Goal: Task Accomplishment & Management: Manage account settings

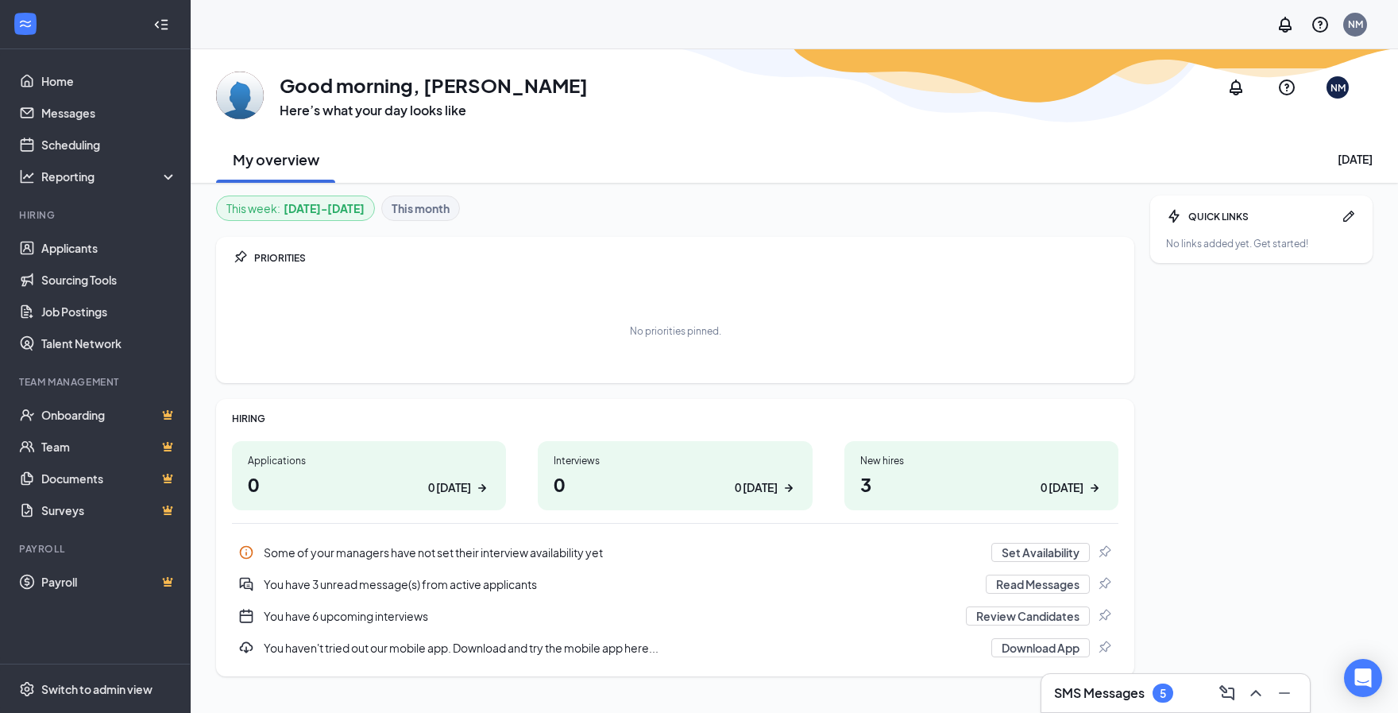
click at [357, 582] on div "You have 3 unread message(s) from active applicants" at bounding box center [620, 584] width 713 height 16
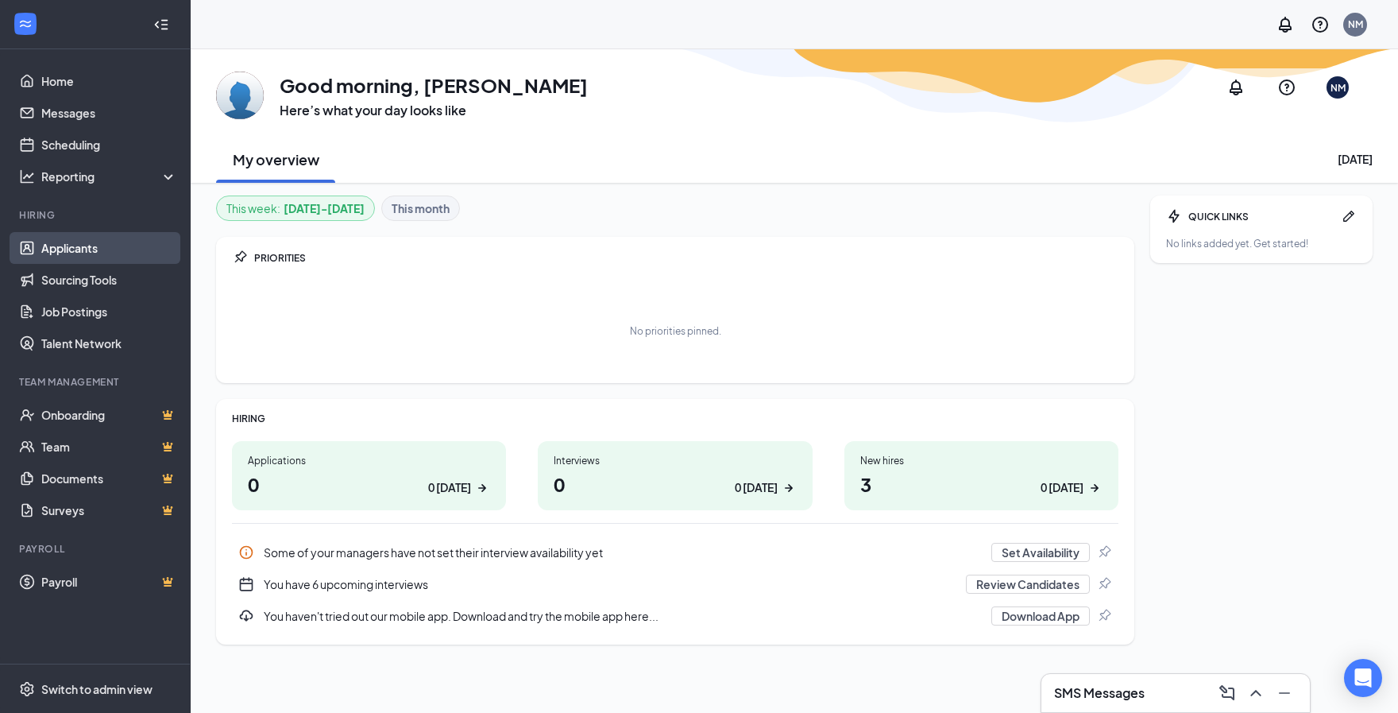
click at [59, 254] on link "Applicants" at bounding box center [109, 248] width 136 height 32
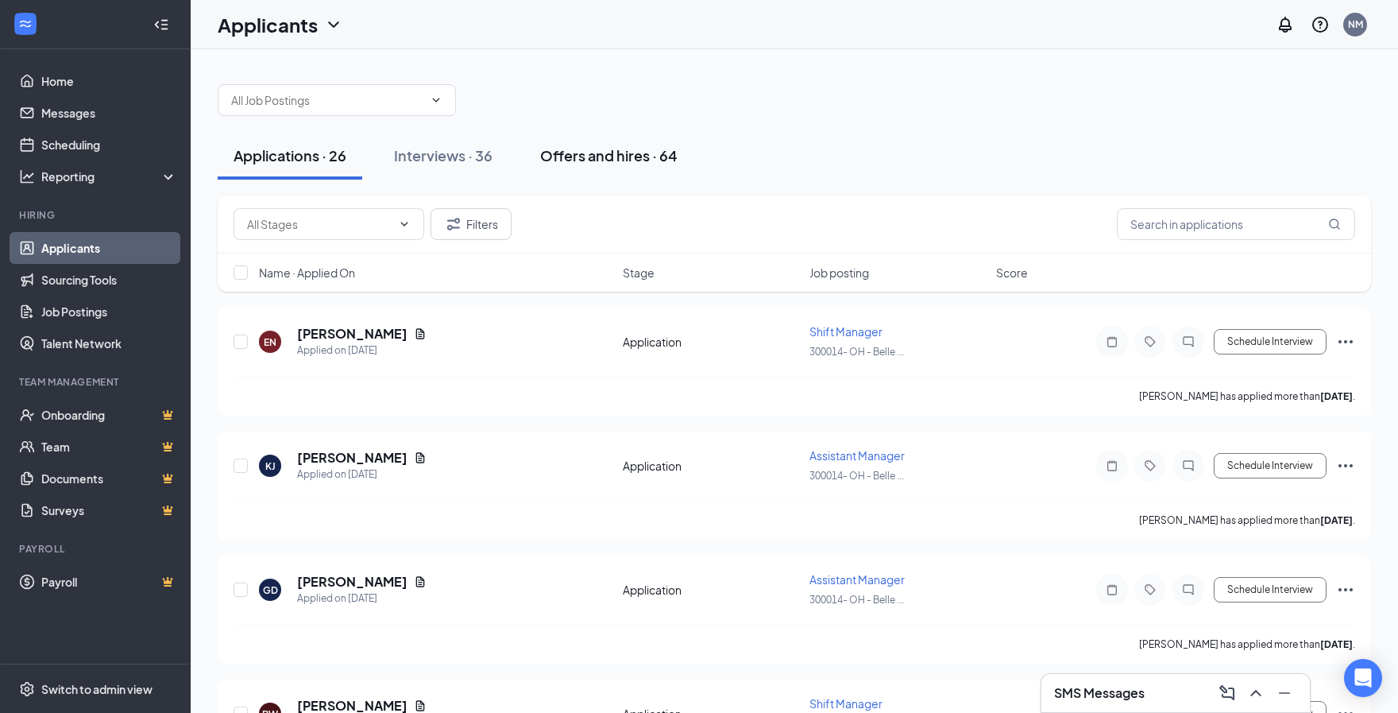
click at [578, 168] on button "Offers and hires · 64" at bounding box center [608, 156] width 169 height 48
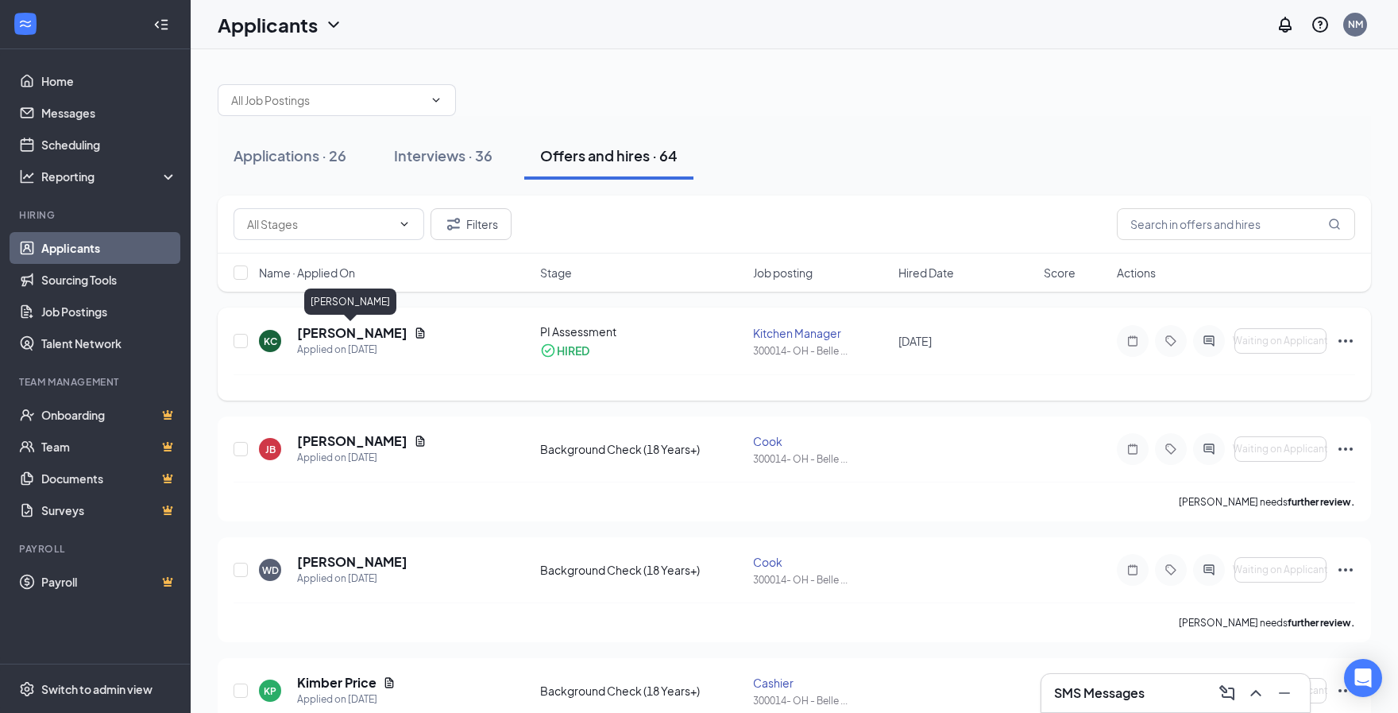
click at [368, 329] on h5 "Kaitlyn Copeland" at bounding box center [352, 332] width 110 height 17
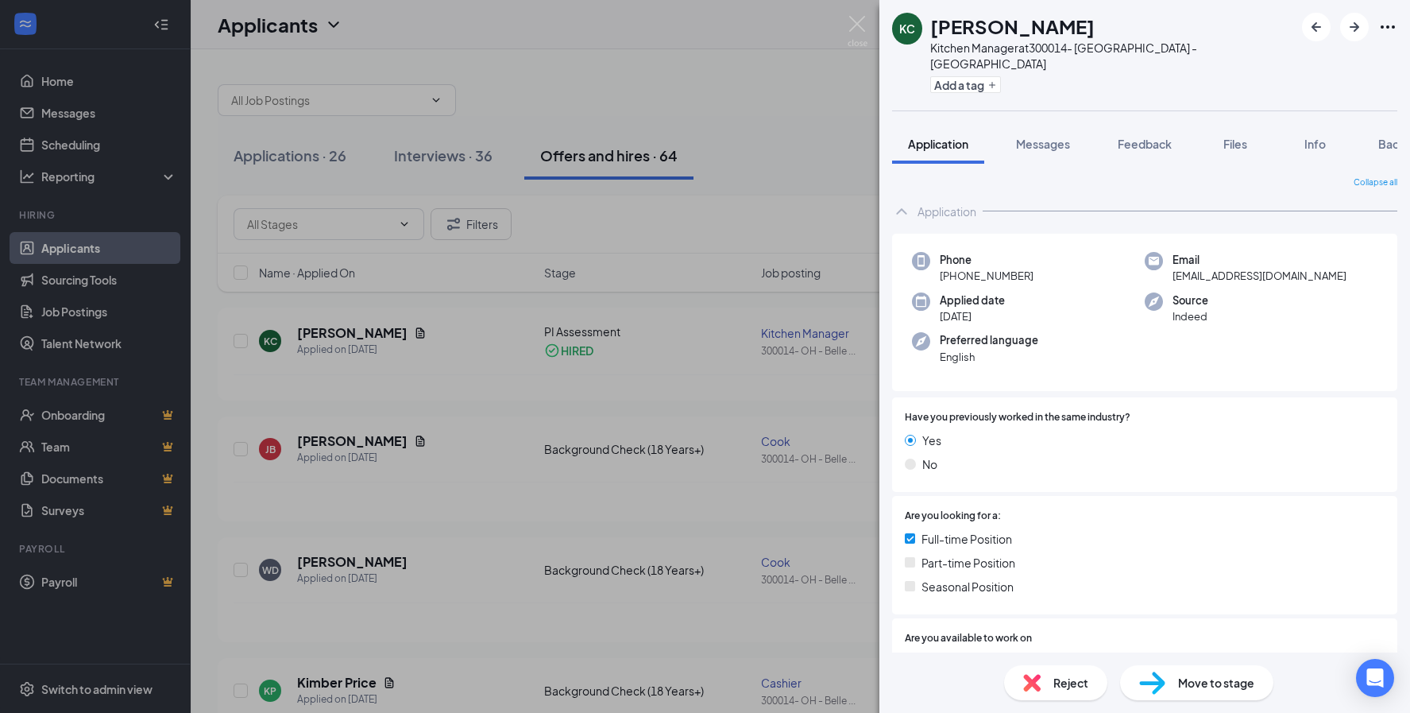
click at [1214, 268] on span "ckaitlyn993@gmail.com" at bounding box center [1260, 276] width 174 height 16
drag, startPoint x: 1214, startPoint y: 259, endPoint x: 1200, endPoint y: 259, distance: 13.5
click at [1200, 268] on span "ckaitlyn993@gmail.com" at bounding box center [1260, 276] width 174 height 16
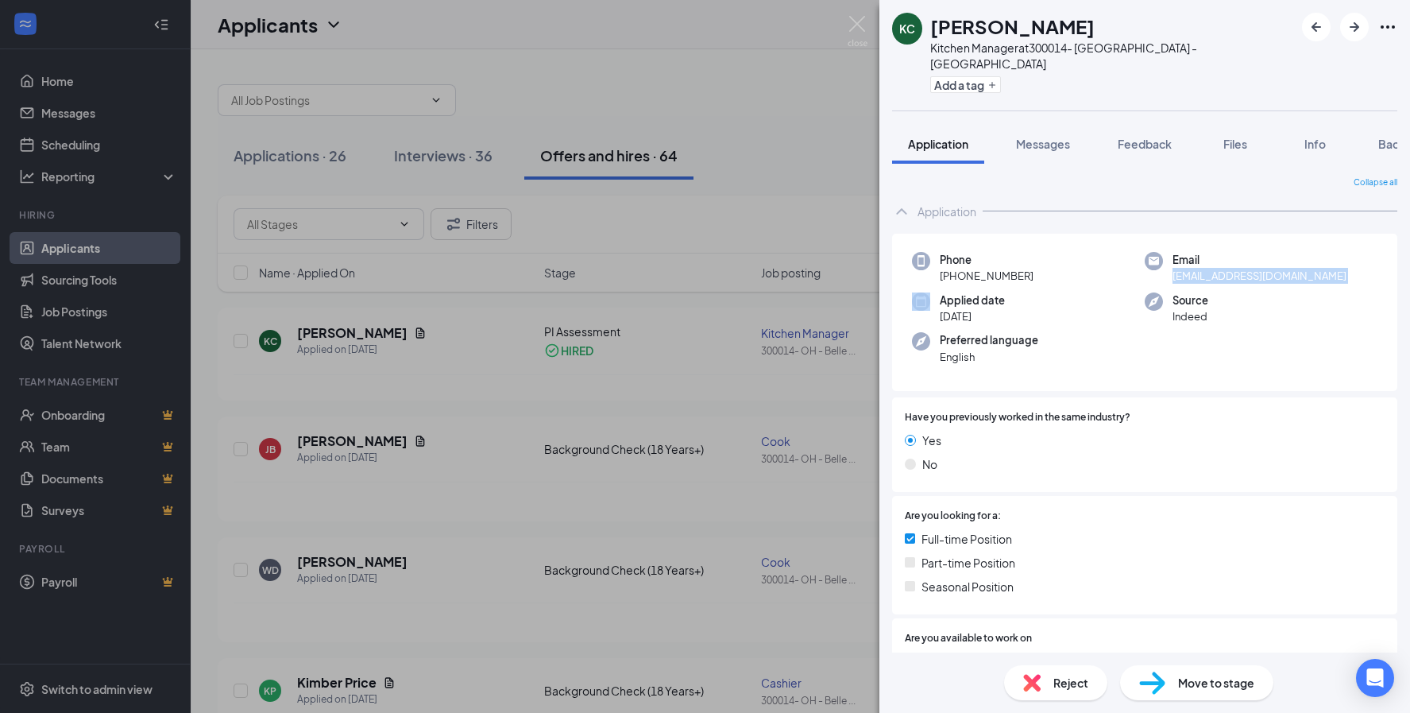
drag, startPoint x: 1200, startPoint y: 259, endPoint x: 1192, endPoint y: 260, distance: 8.8
copy span "ckaitlyn993@gmail.com"
click at [864, 21] on img at bounding box center [858, 31] width 20 height 31
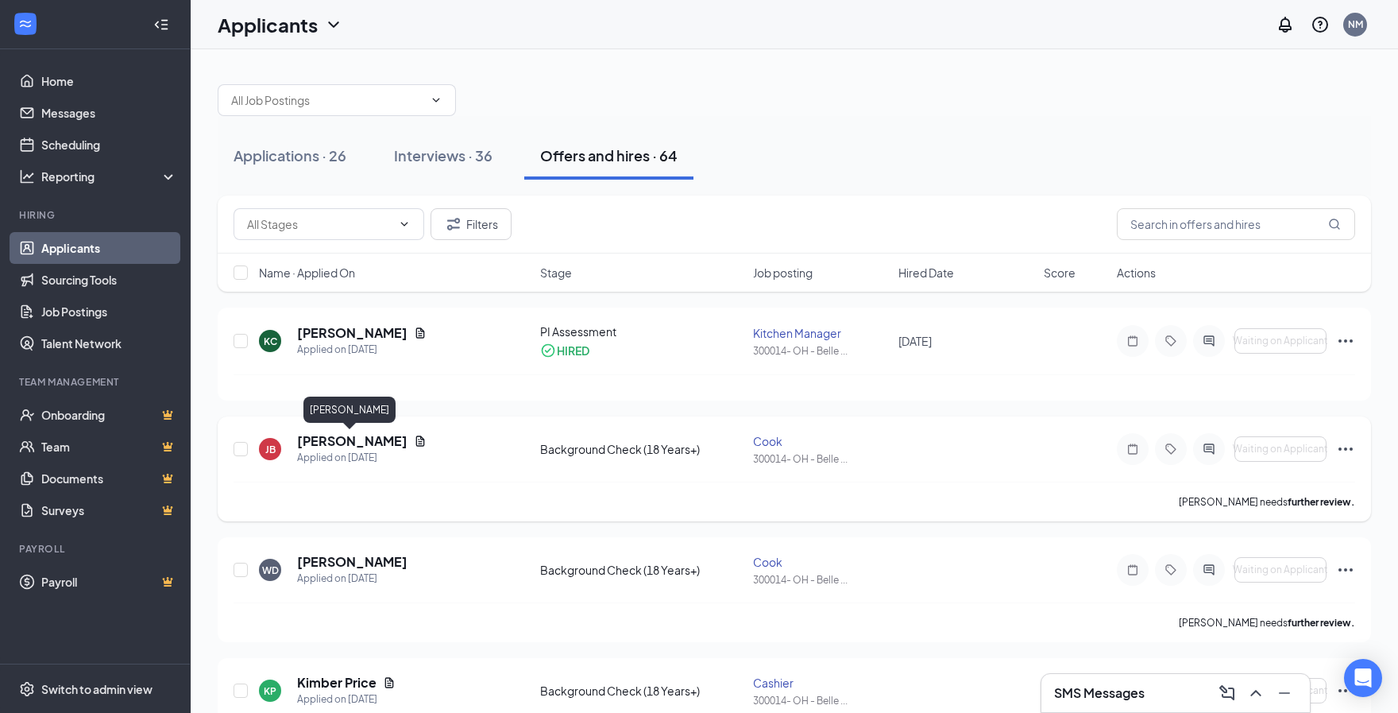
click at [361, 437] on h5 "[PERSON_NAME]" at bounding box center [352, 440] width 110 height 17
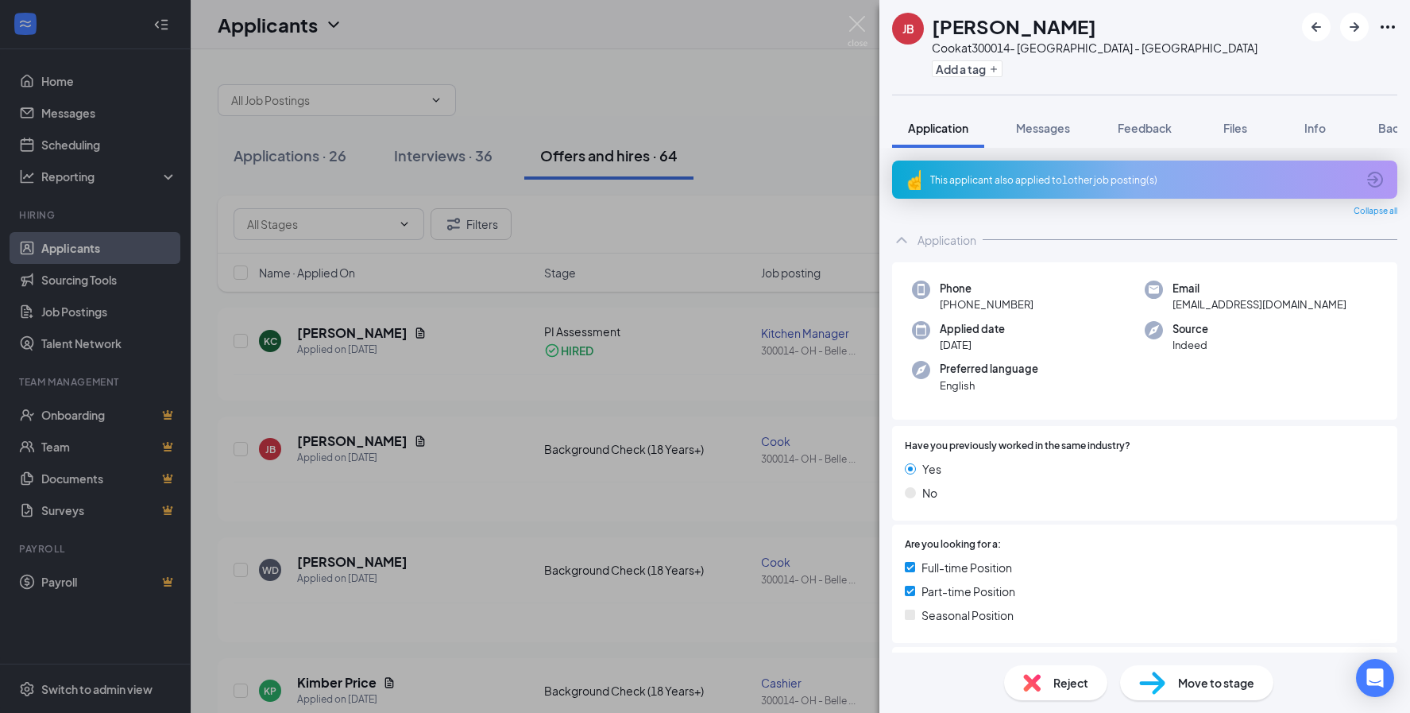
click at [1232, 300] on span "[EMAIL_ADDRESS][DOMAIN_NAME]" at bounding box center [1260, 304] width 174 height 16
click at [1235, 307] on span "[EMAIL_ADDRESS][DOMAIN_NAME]" at bounding box center [1260, 304] width 174 height 16
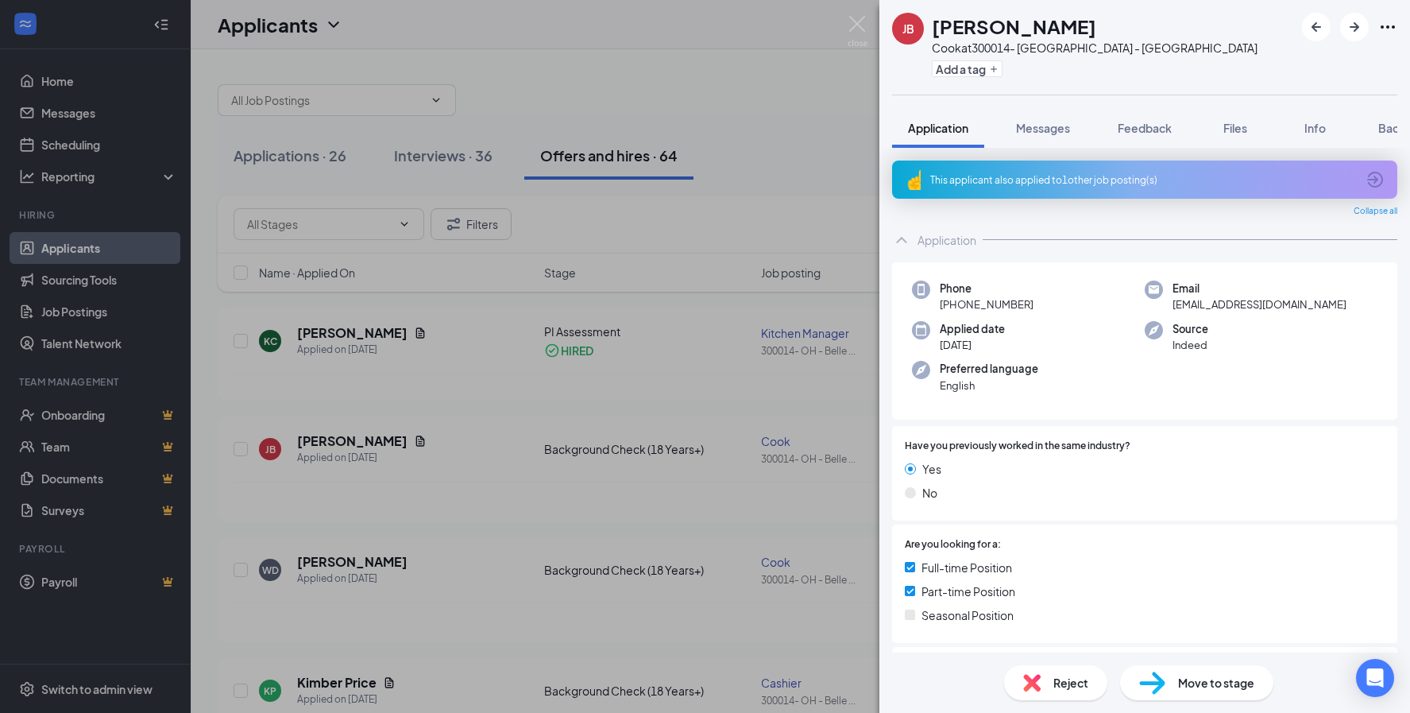
click at [842, 14] on div "JB Jacob Blackburn Cook at 300014- OH - Bellefontaine Add a tag Application Mes…" at bounding box center [705, 356] width 1410 height 713
click at [859, 27] on img at bounding box center [858, 31] width 20 height 31
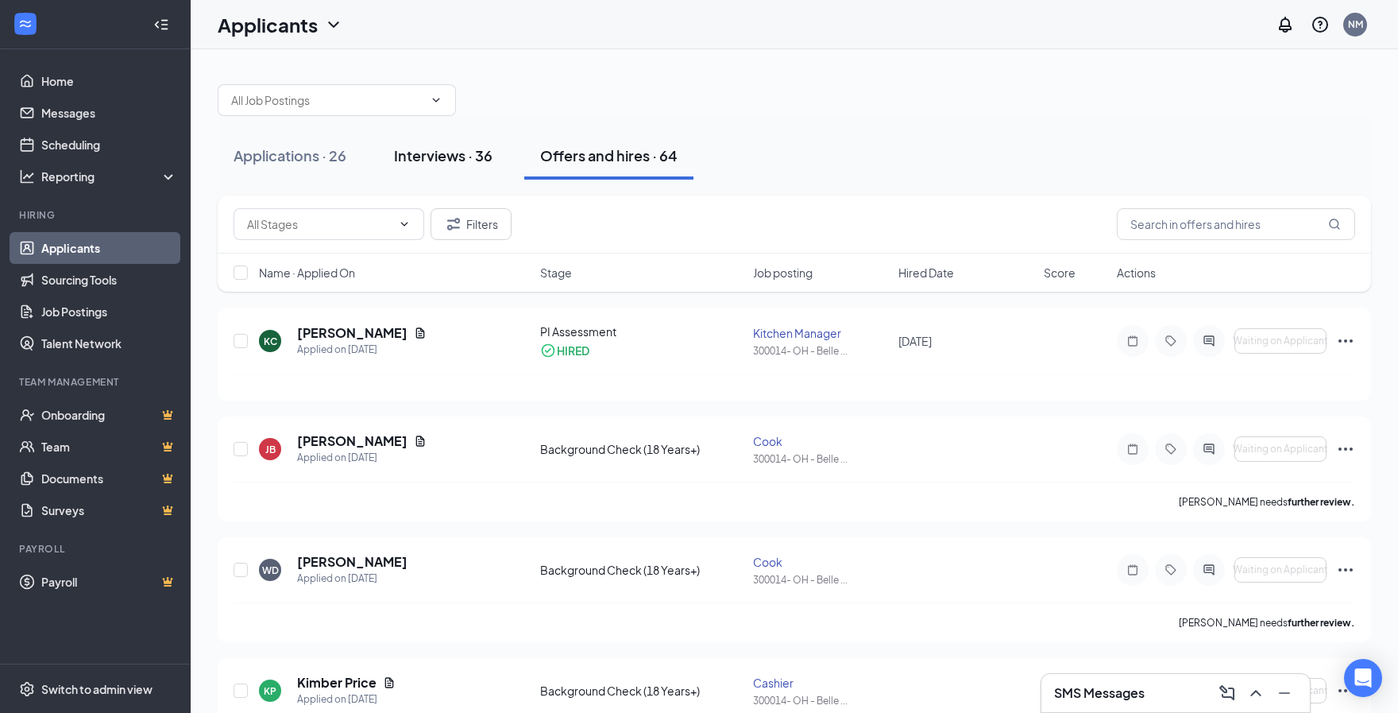
click at [443, 160] on div "Interviews · 36" at bounding box center [443, 155] width 99 height 20
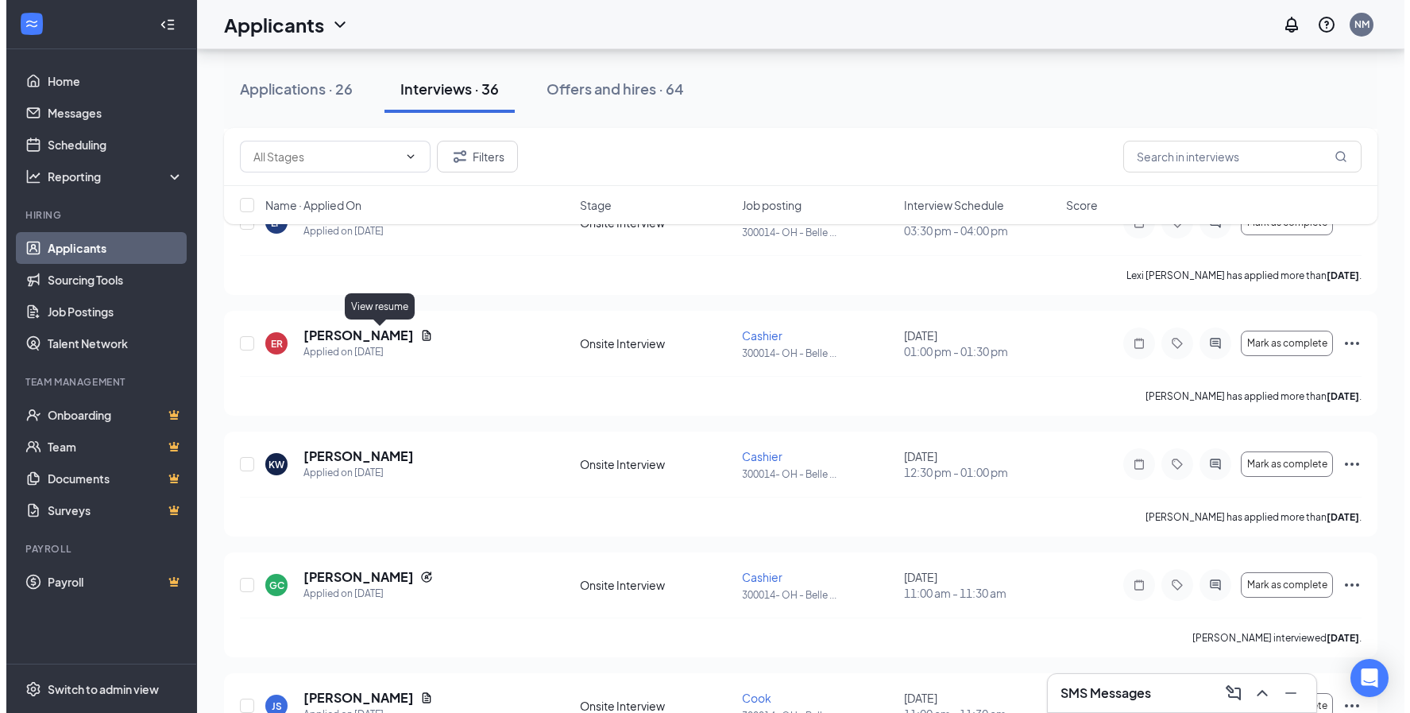
scroll to position [397, 0]
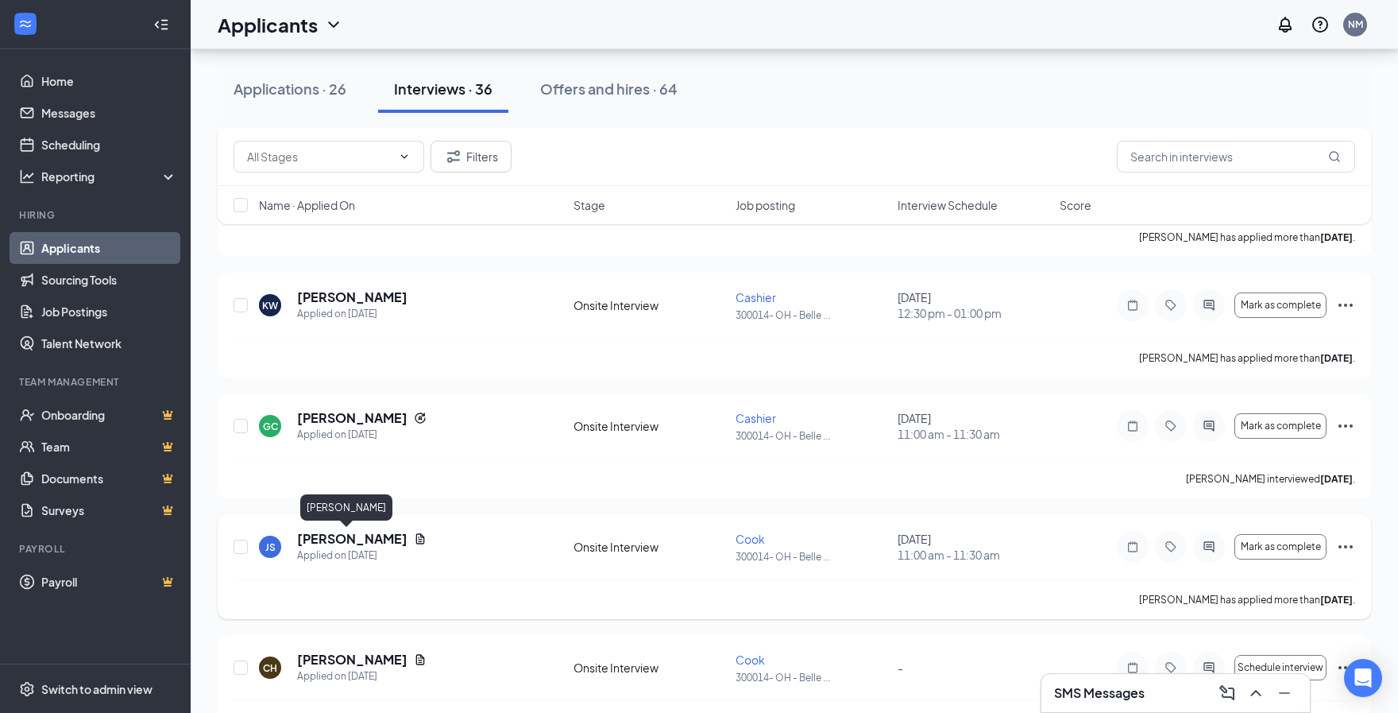
click at [344, 536] on h5 "[PERSON_NAME]" at bounding box center [352, 538] width 110 height 17
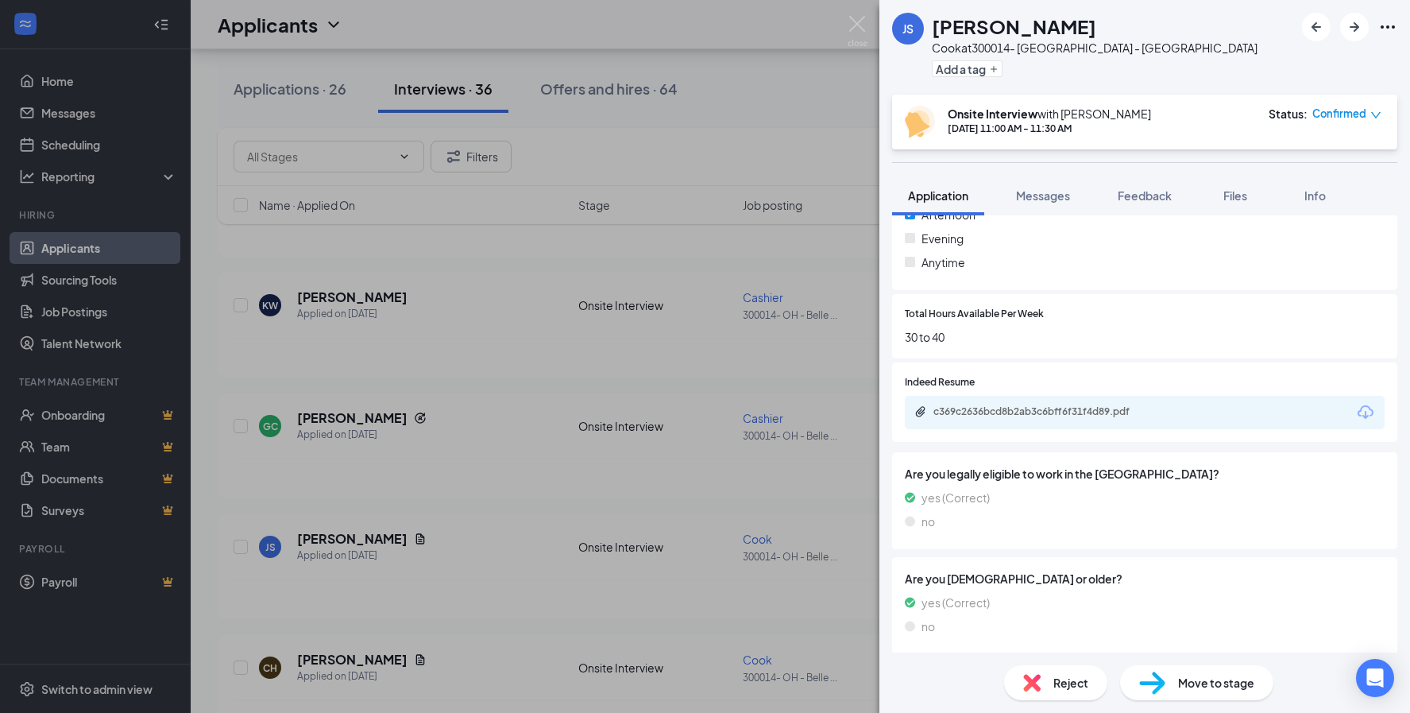
scroll to position [528, 0]
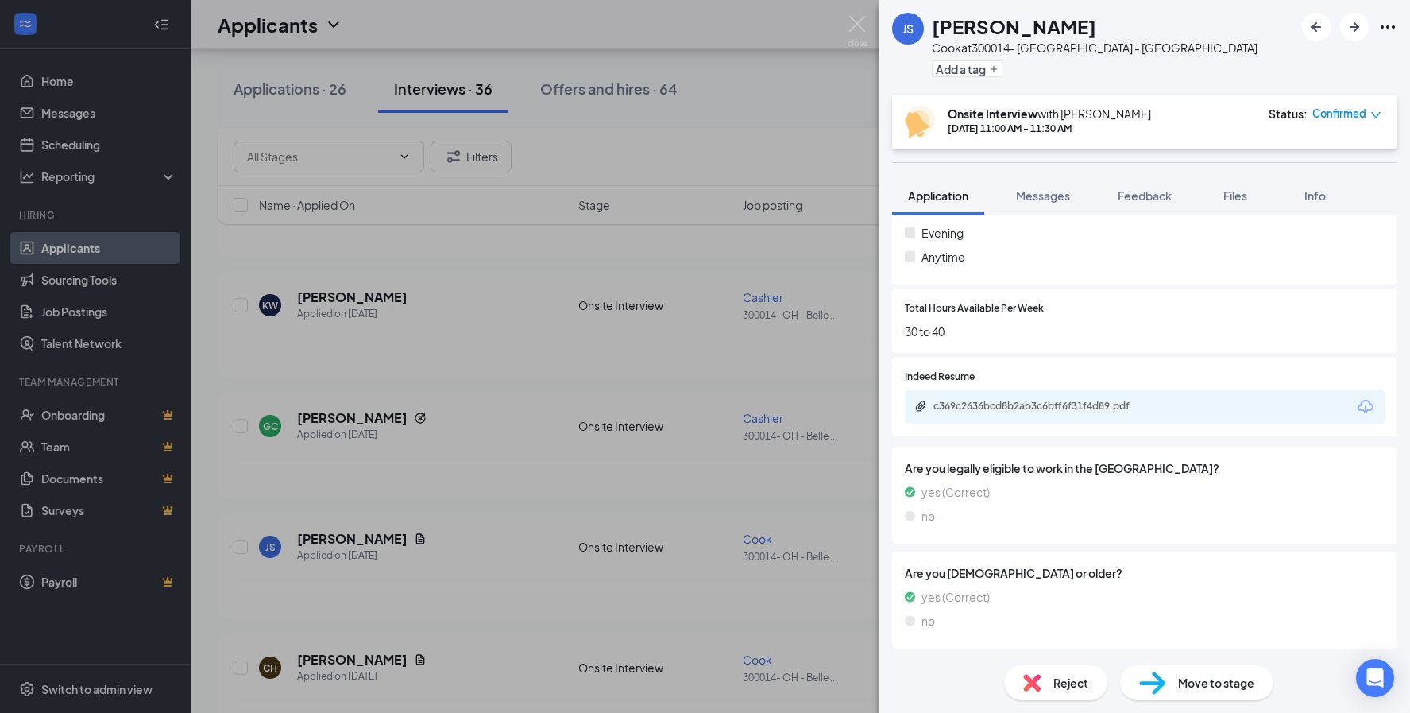
drag, startPoint x: 1270, startPoint y: 419, endPoint x: 1389, endPoint y: 769, distance: 369.6
drag, startPoint x: 1389, startPoint y: 769, endPoint x: 1150, endPoint y: 584, distance: 302.4
click at [1150, 584] on div "Are you 16 years old or older? yes (Correct) no" at bounding box center [1145, 599] width 480 height 71
click at [1010, 652] on div "Reject Move to stage" at bounding box center [1144, 682] width 531 height 60
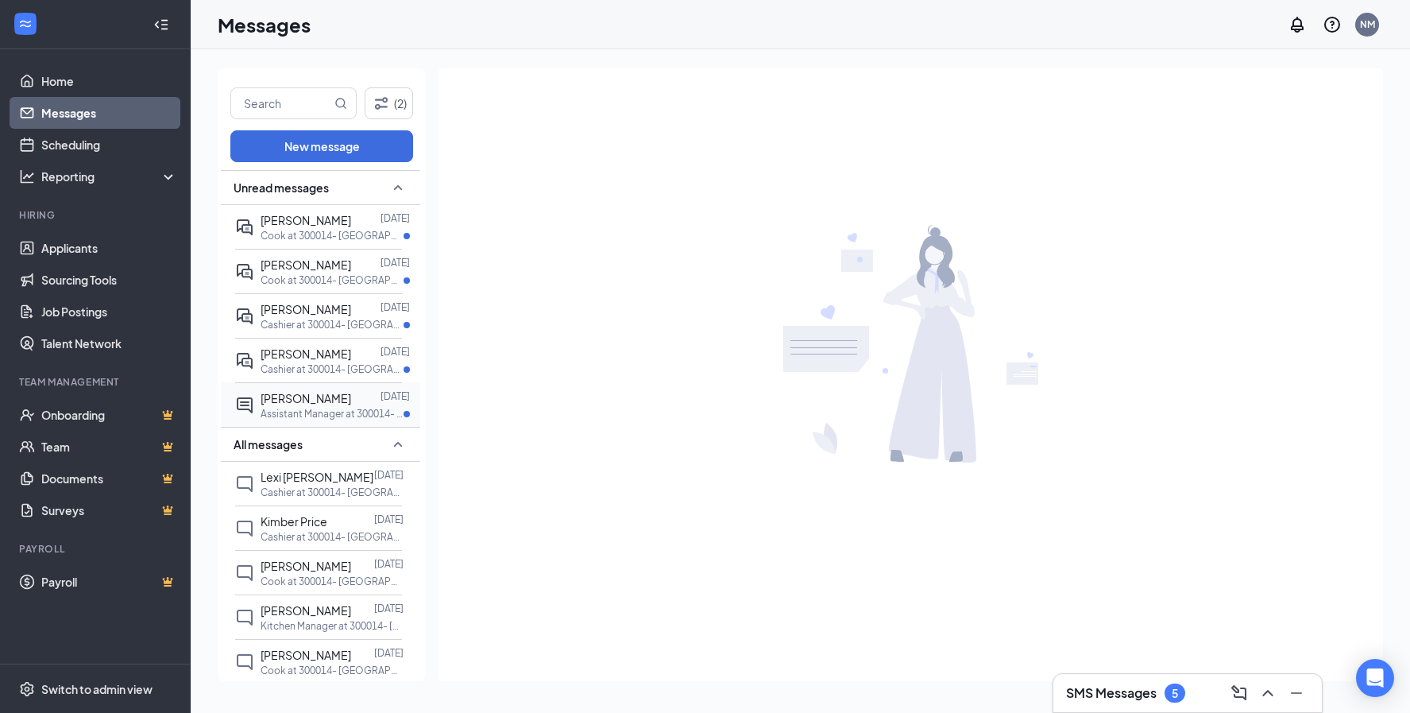
click at [333, 417] on p "Assistant Manager at 300014- [GEOGRAPHIC_DATA] - [GEOGRAPHIC_DATA]" at bounding box center [332, 414] width 143 height 14
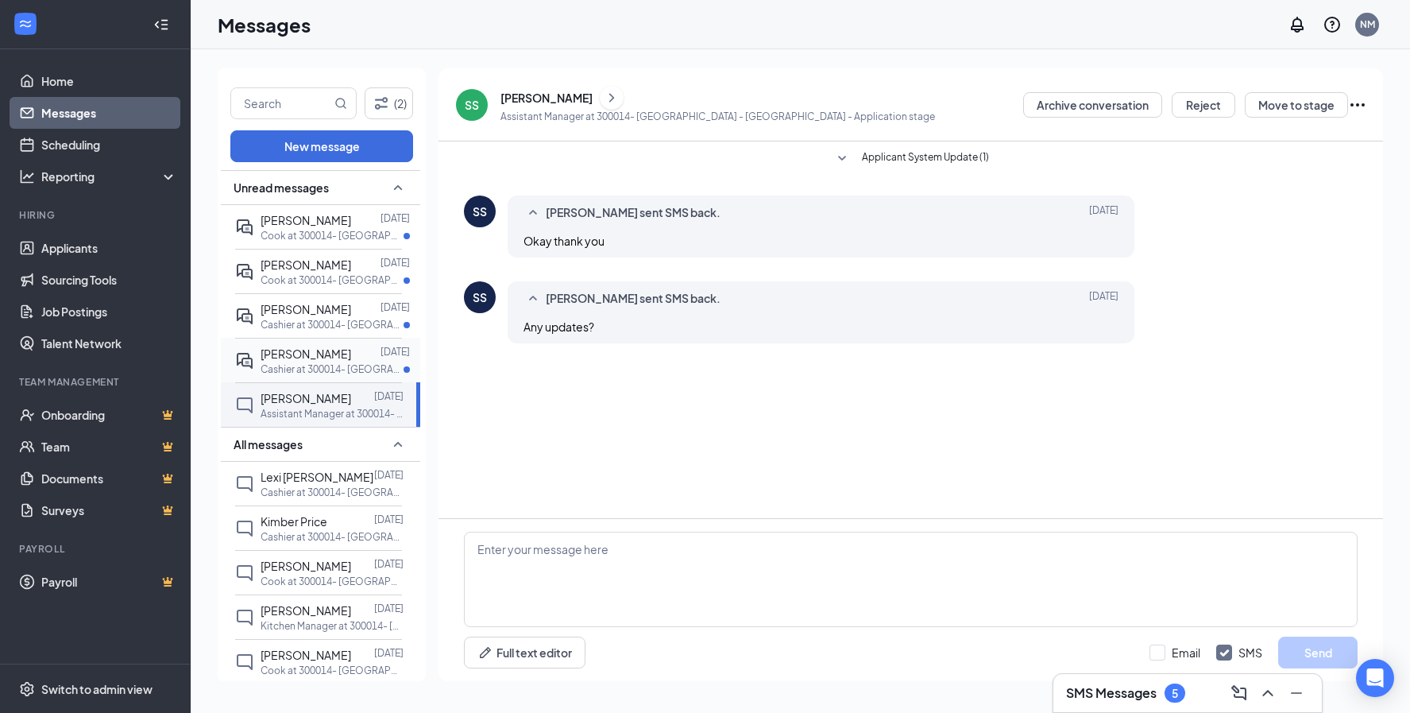
click at [310, 359] on span "[PERSON_NAME]" at bounding box center [306, 353] width 91 height 14
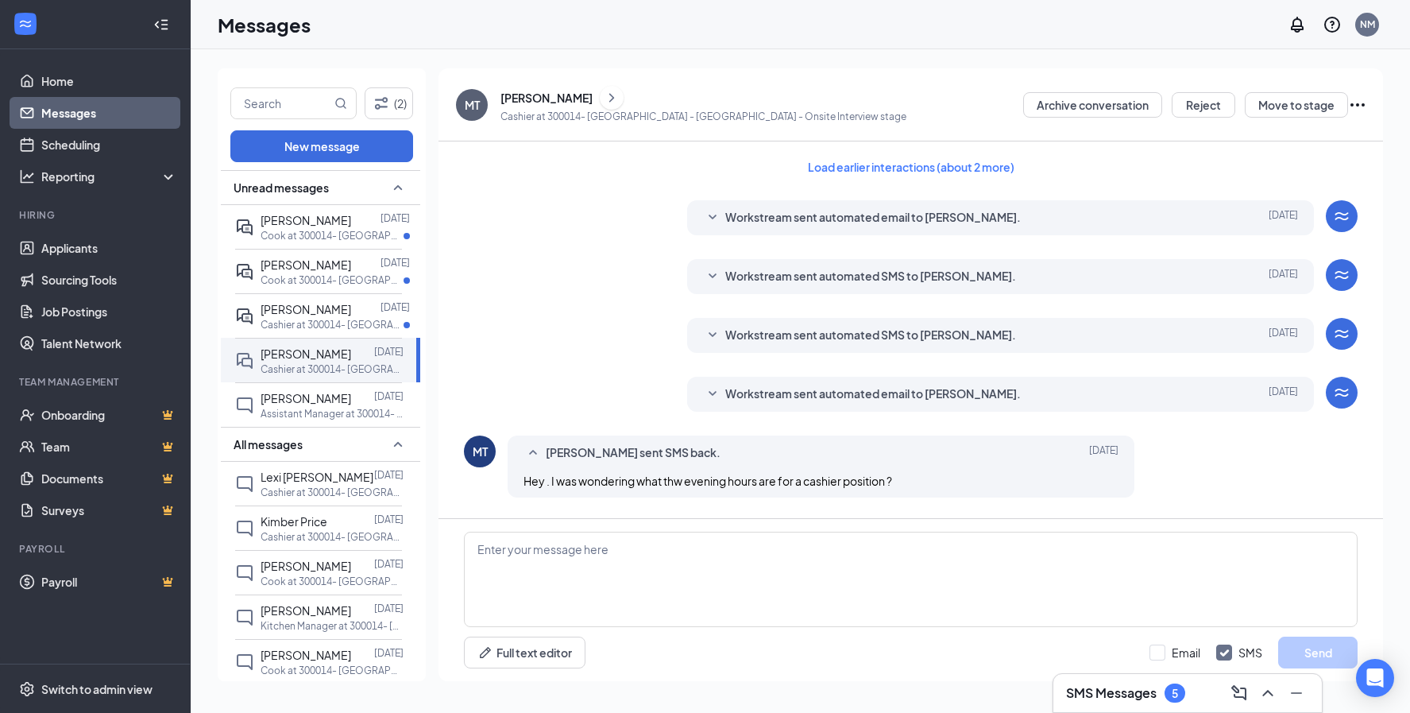
scroll to position [276, 0]
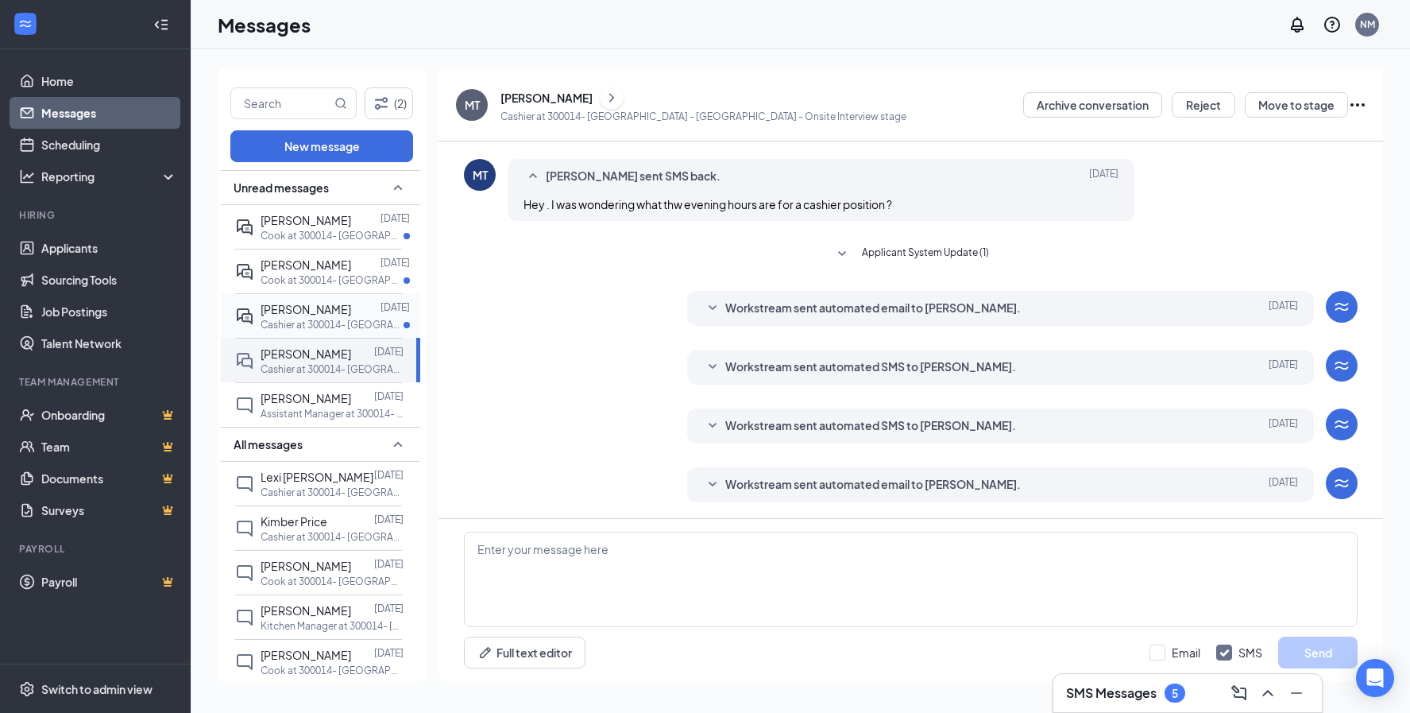
click at [311, 320] on p "Cashier at 300014- [GEOGRAPHIC_DATA] - [GEOGRAPHIC_DATA]" at bounding box center [332, 325] width 143 height 14
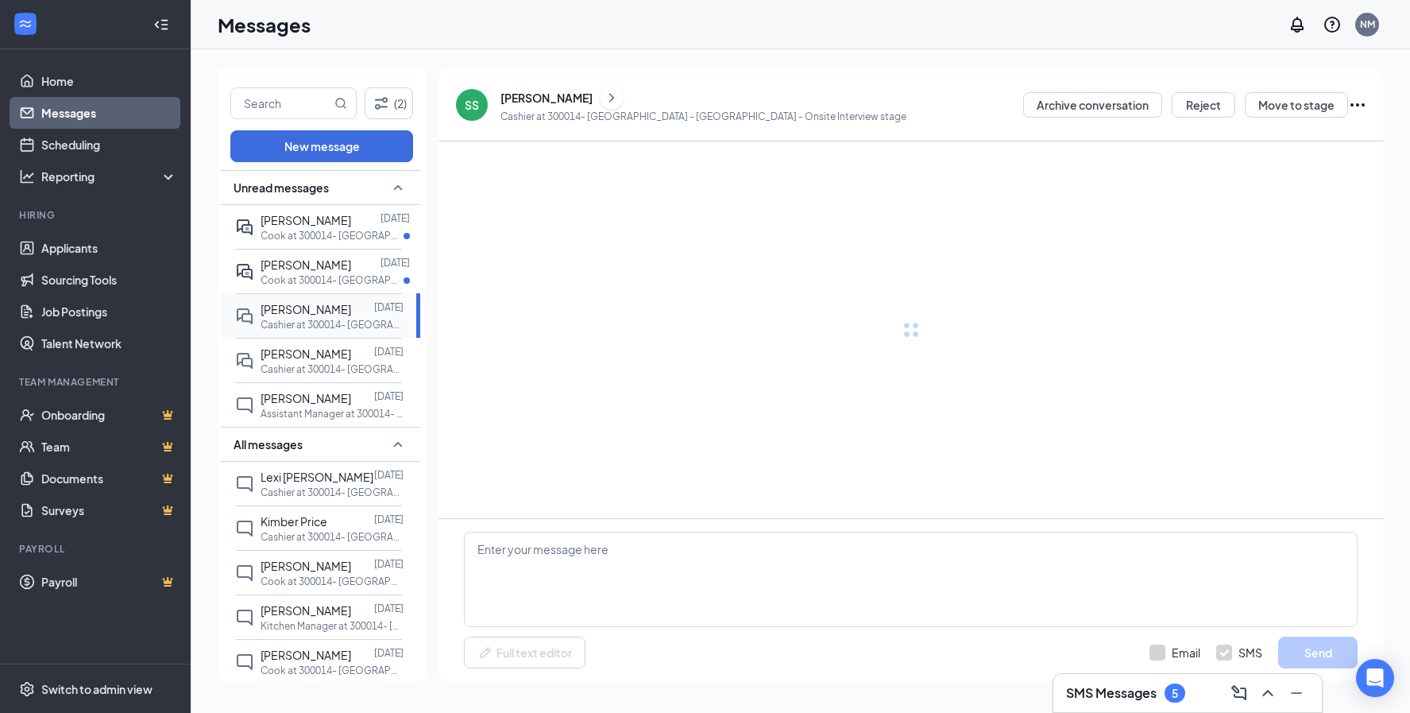
scroll to position [264, 0]
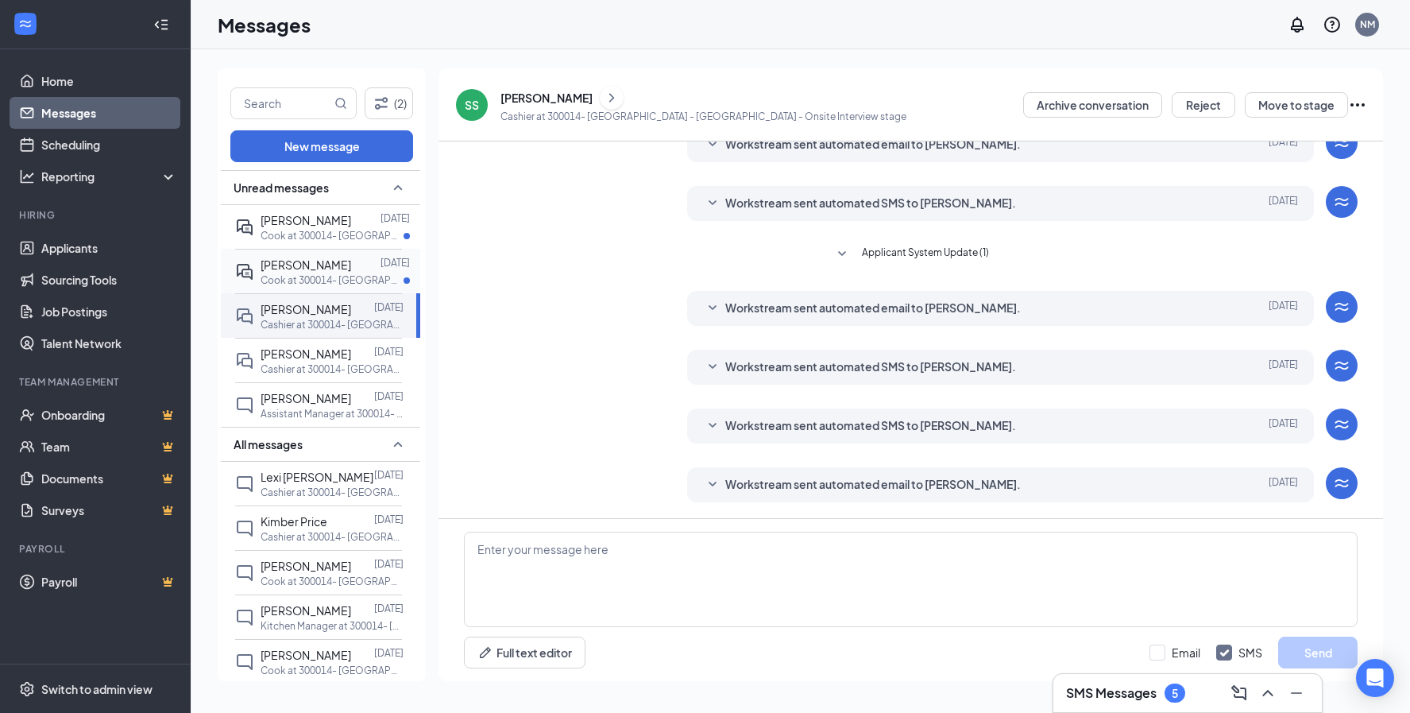
click at [289, 263] on span "[PERSON_NAME]" at bounding box center [306, 264] width 91 height 14
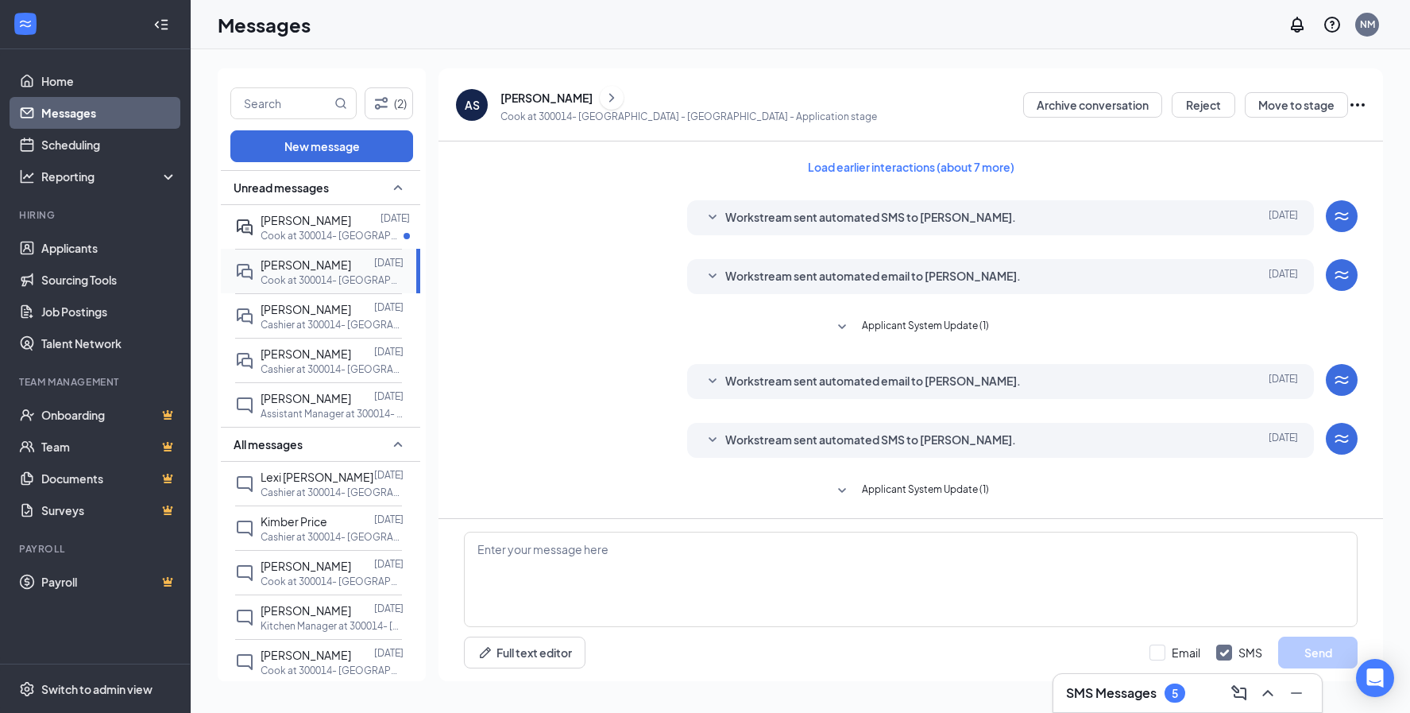
scroll to position [269, 0]
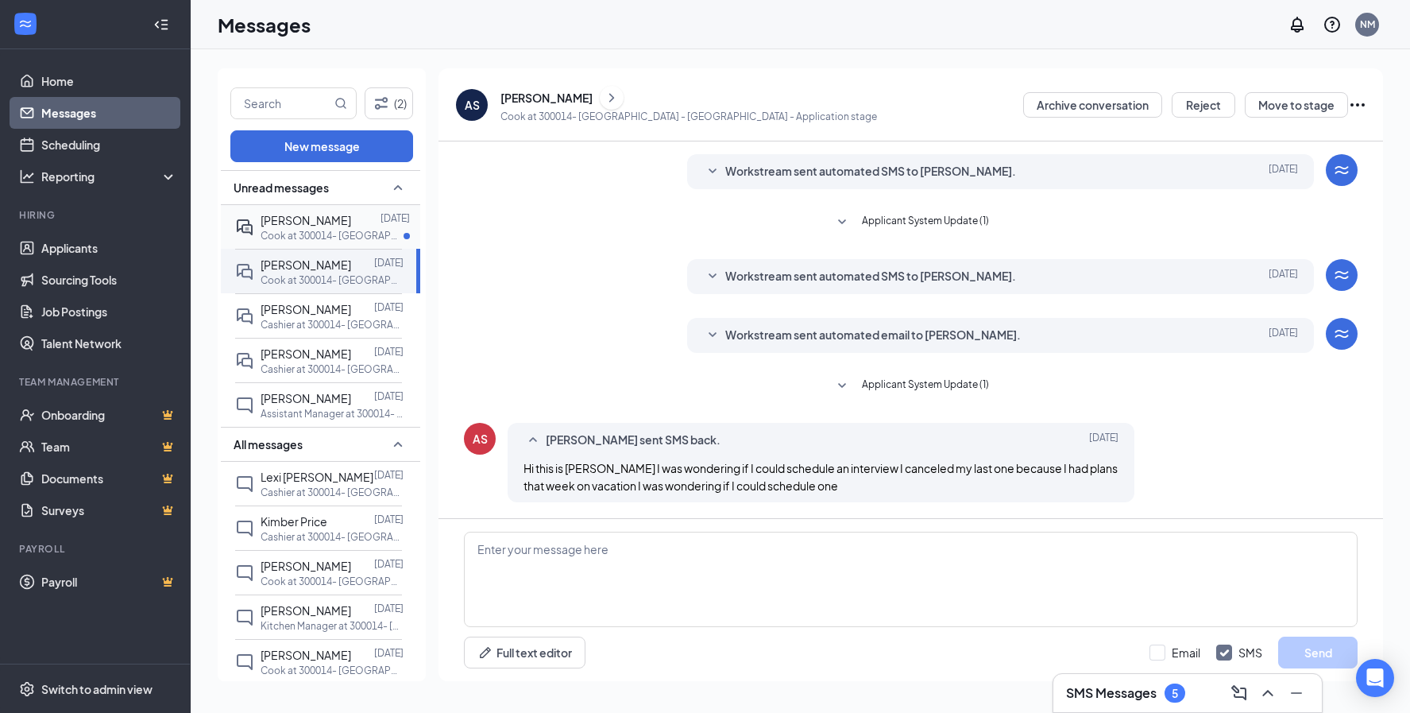
click at [269, 224] on span "[PERSON_NAME]" at bounding box center [306, 220] width 91 height 14
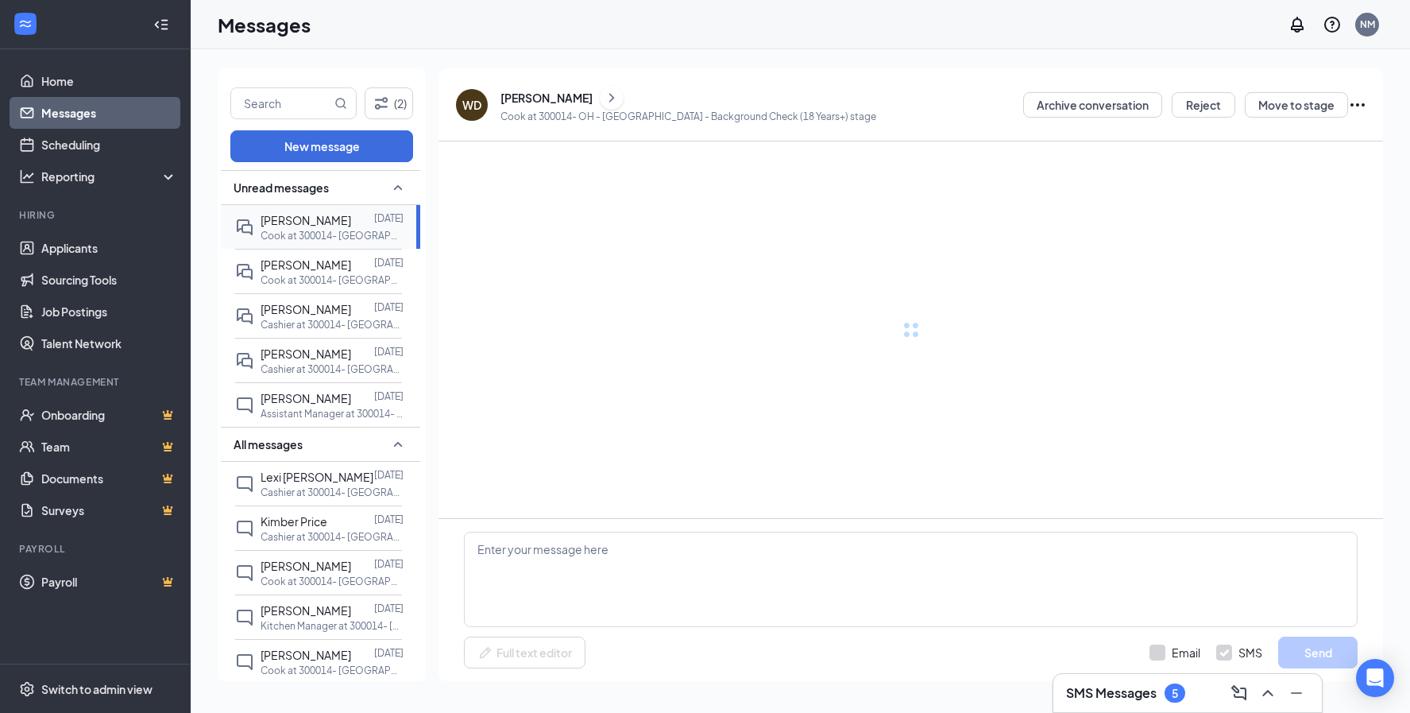
scroll to position [205, 0]
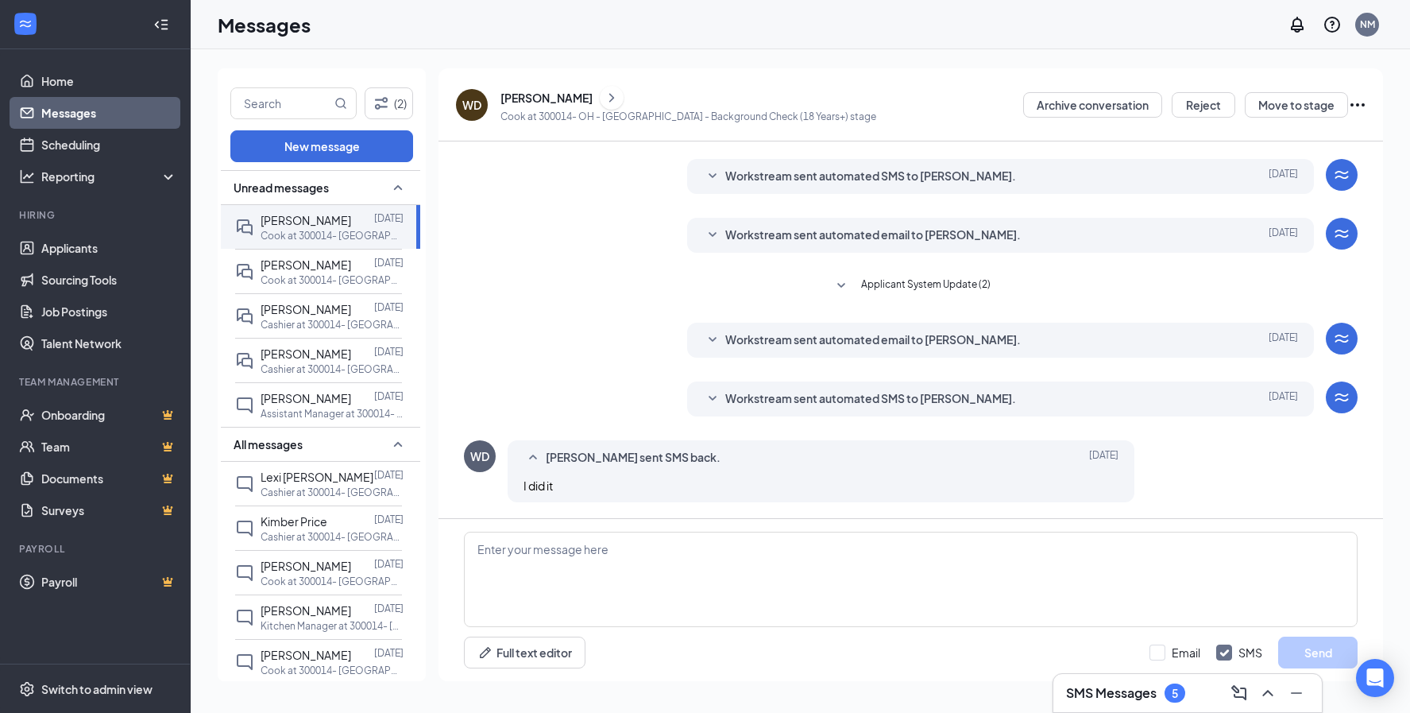
click at [532, 453] on icon "SmallChevronUp" at bounding box center [533, 457] width 19 height 19
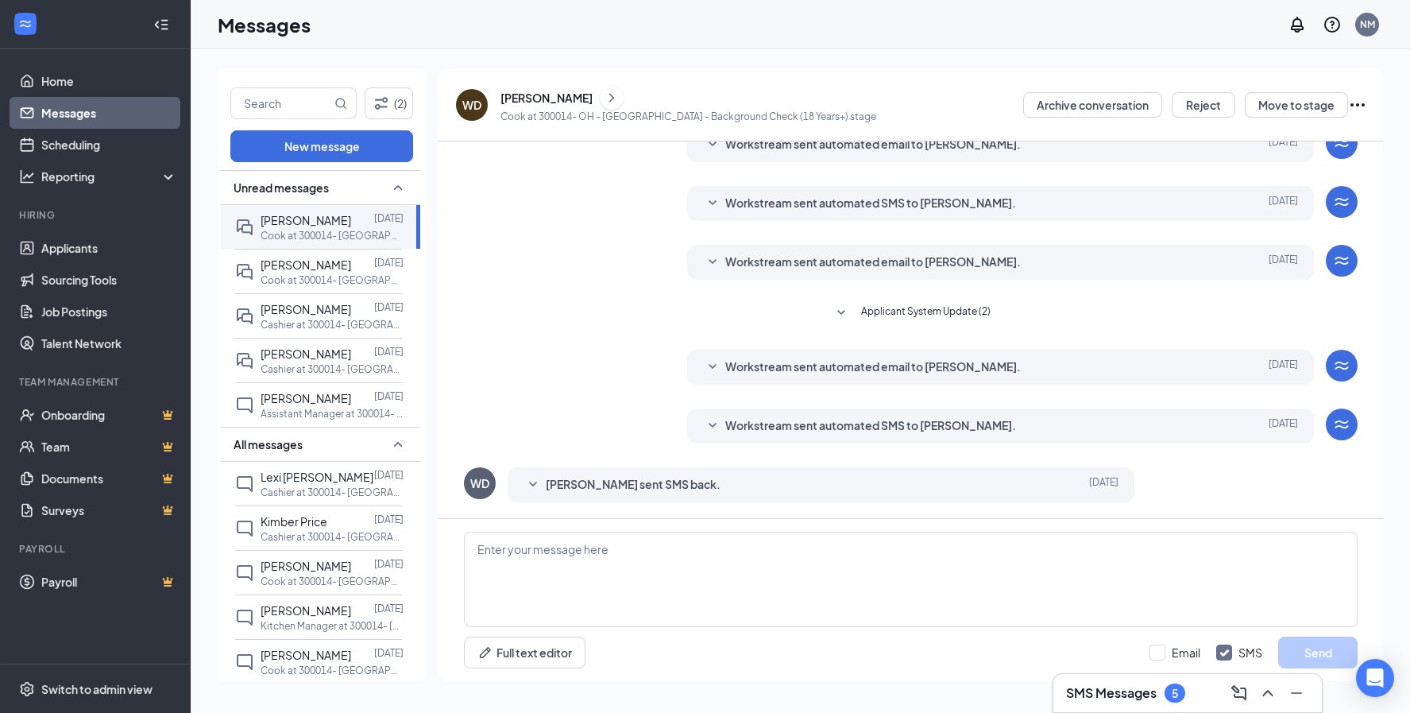
scroll to position [178, 0]
click at [536, 485] on icon "SmallChevronDown" at bounding box center [533, 484] width 19 height 19
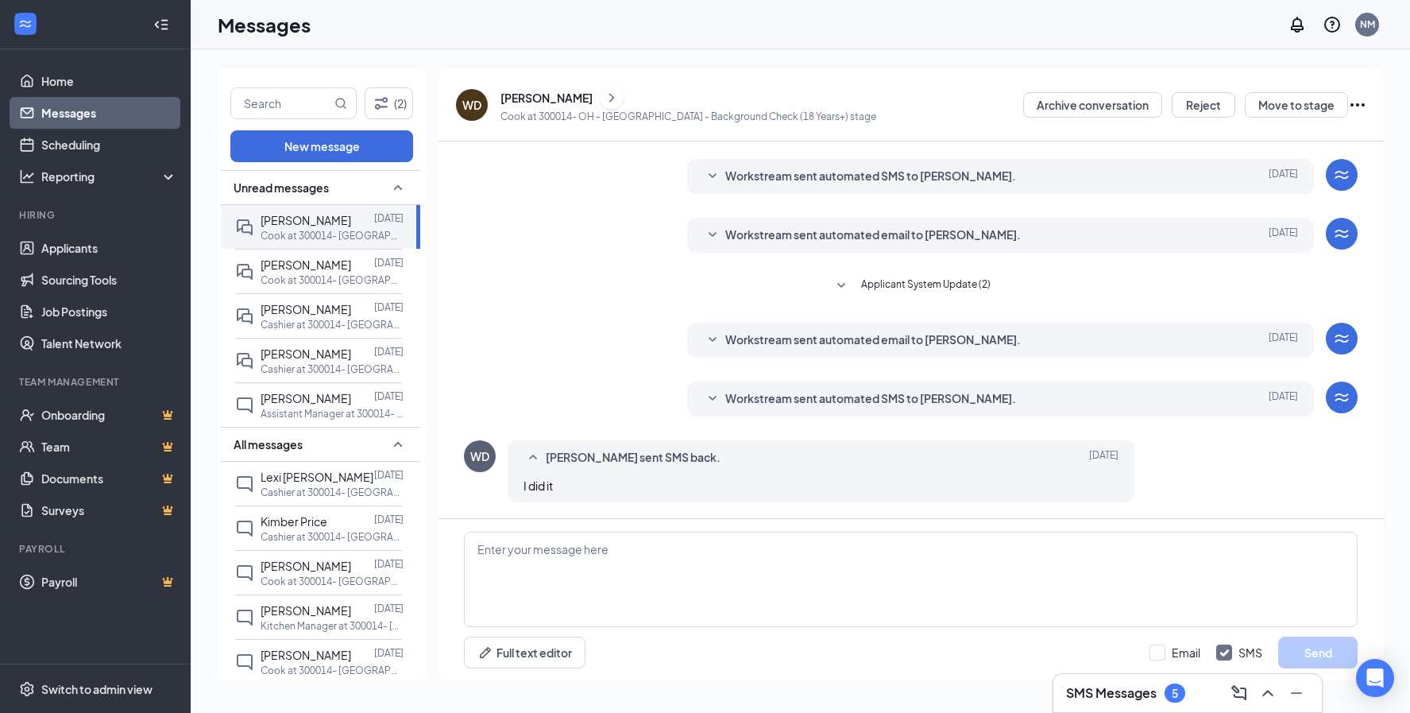
click at [164, 29] on icon "Collapse" at bounding box center [164, 24] width 6 height 10
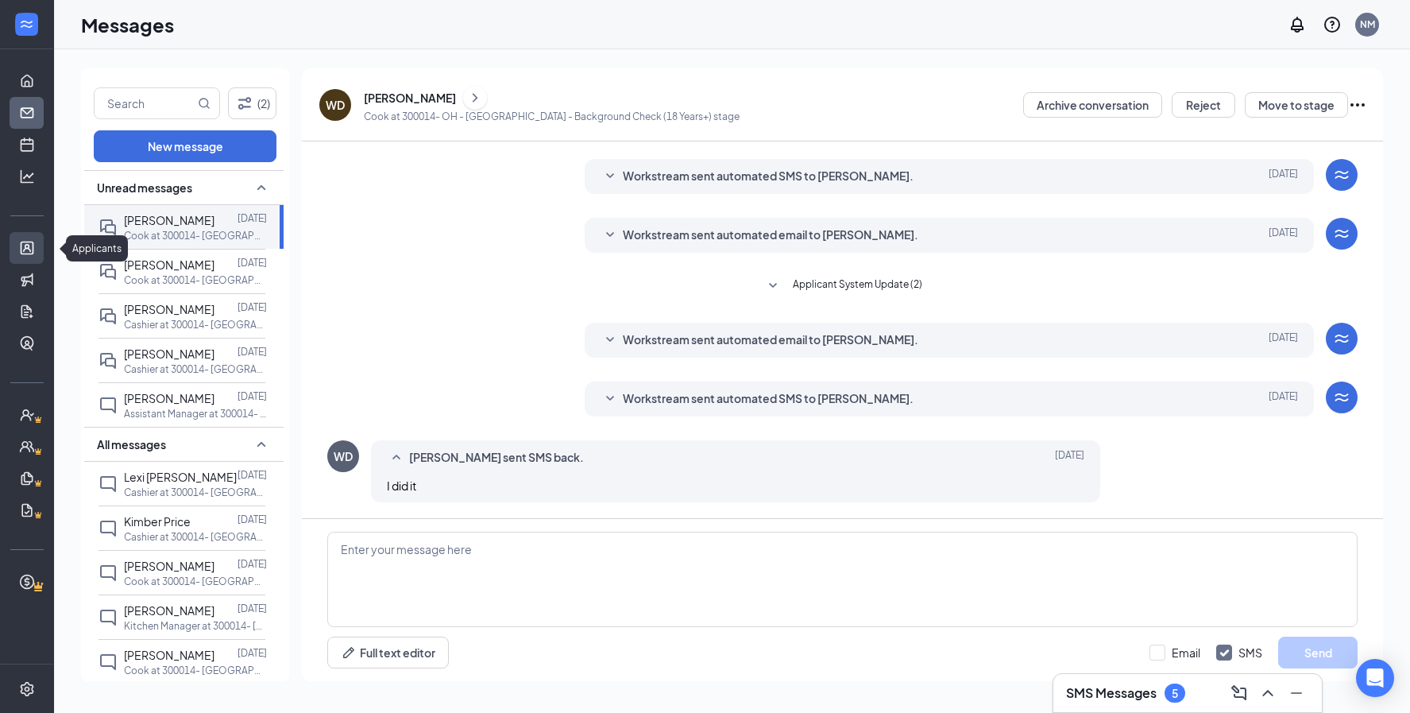
click at [41, 248] on link "Applicants" at bounding box center [49, 248] width 16 height 32
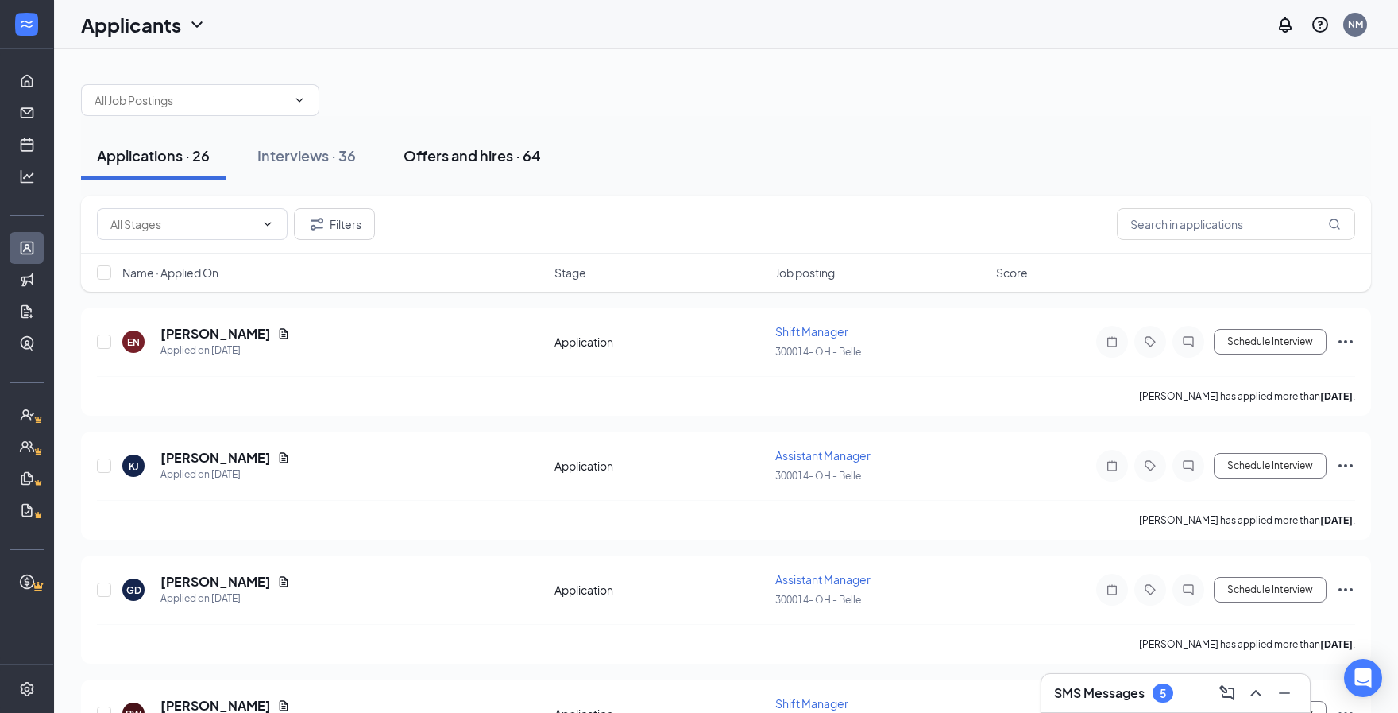
click at [476, 157] on div "Offers and hires · 64" at bounding box center [472, 155] width 137 height 20
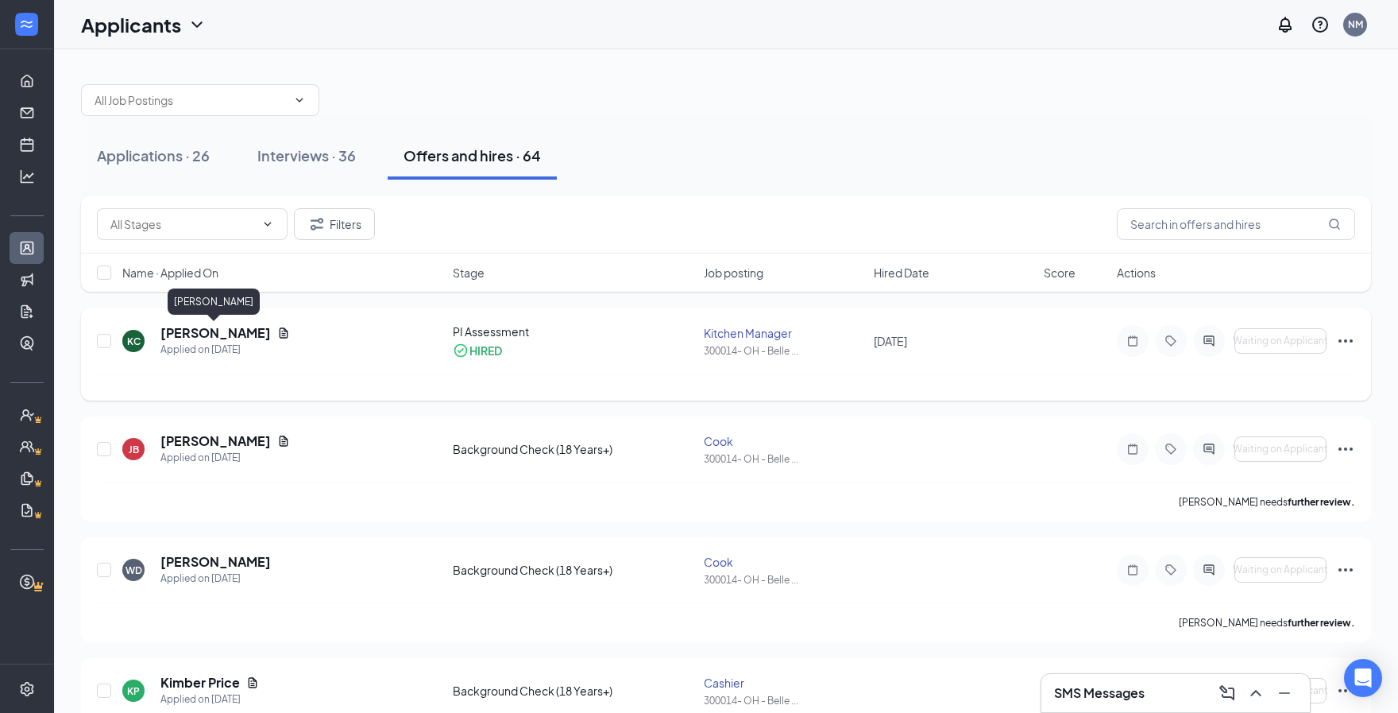
click at [209, 333] on h5 "[PERSON_NAME]" at bounding box center [215, 332] width 110 height 17
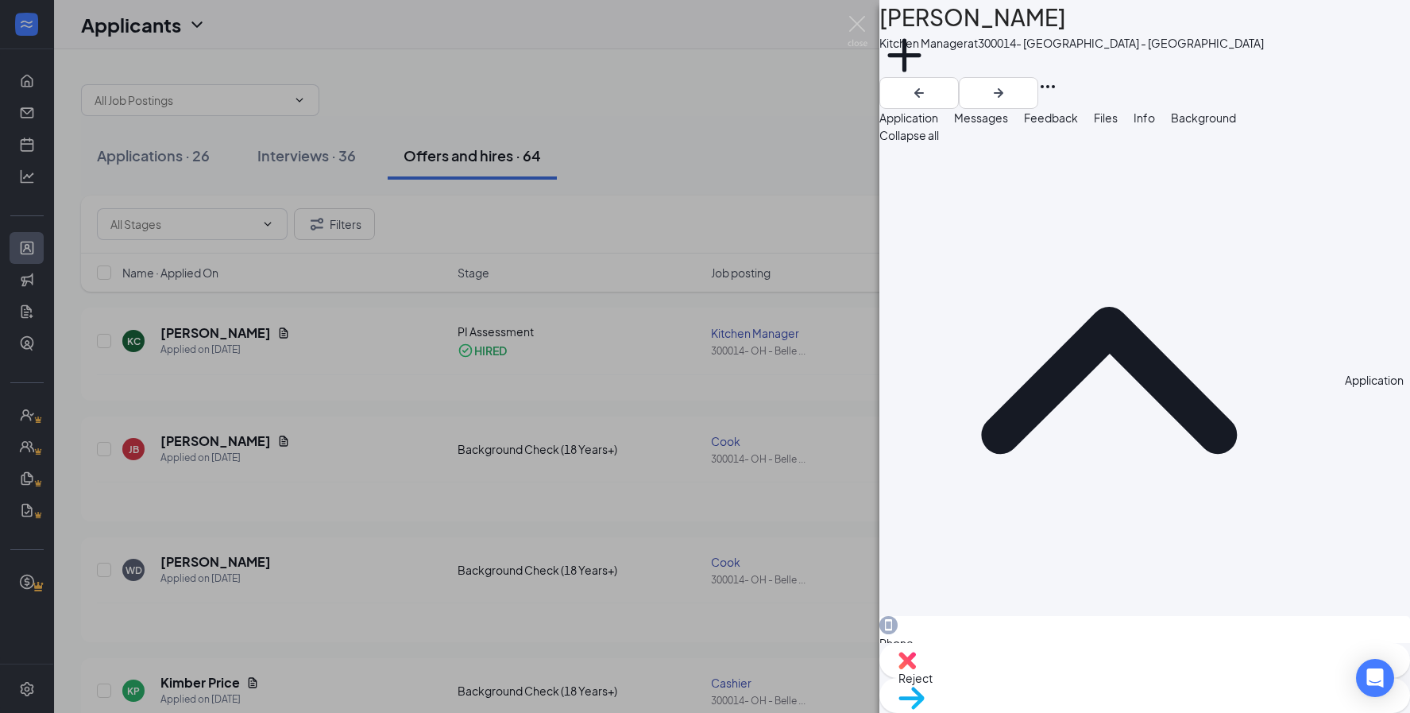
click at [1236, 125] on span "Background" at bounding box center [1203, 117] width 65 height 14
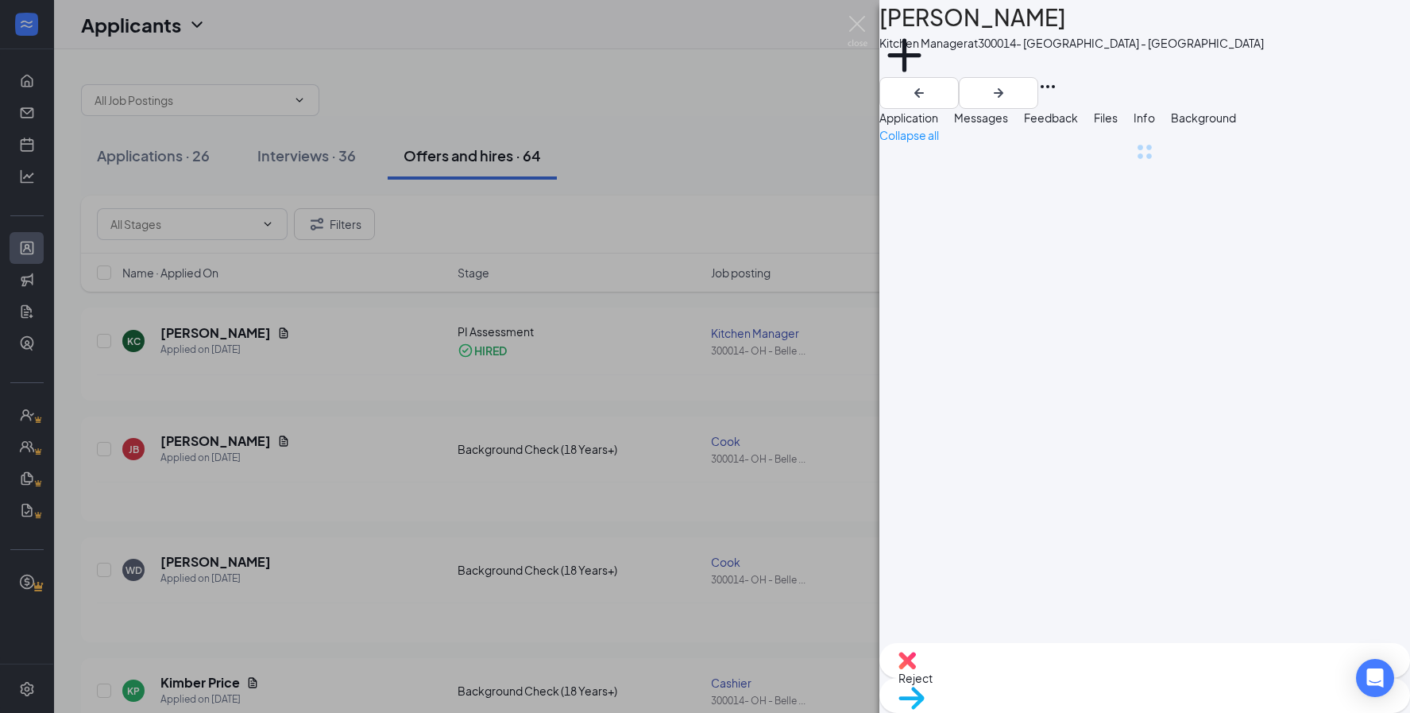
scroll to position [0, 62]
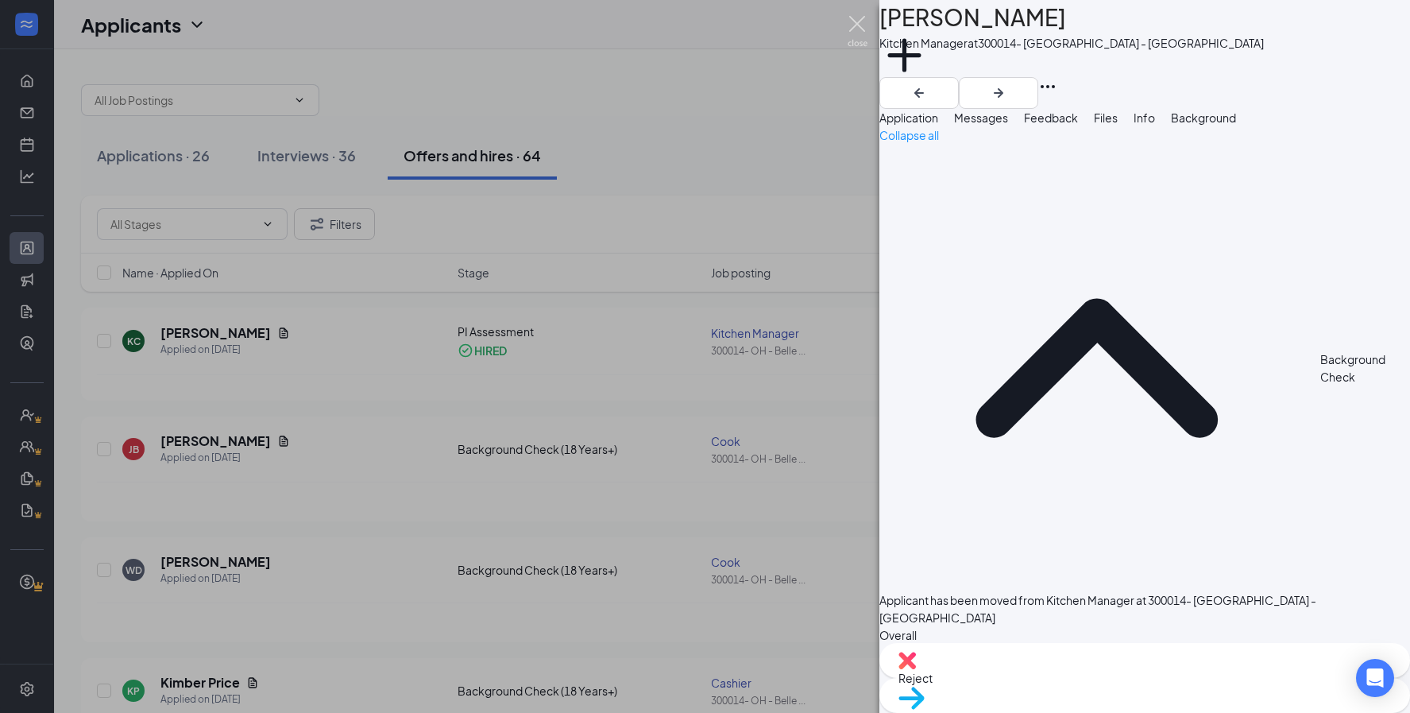
click at [862, 25] on img at bounding box center [858, 31] width 20 height 31
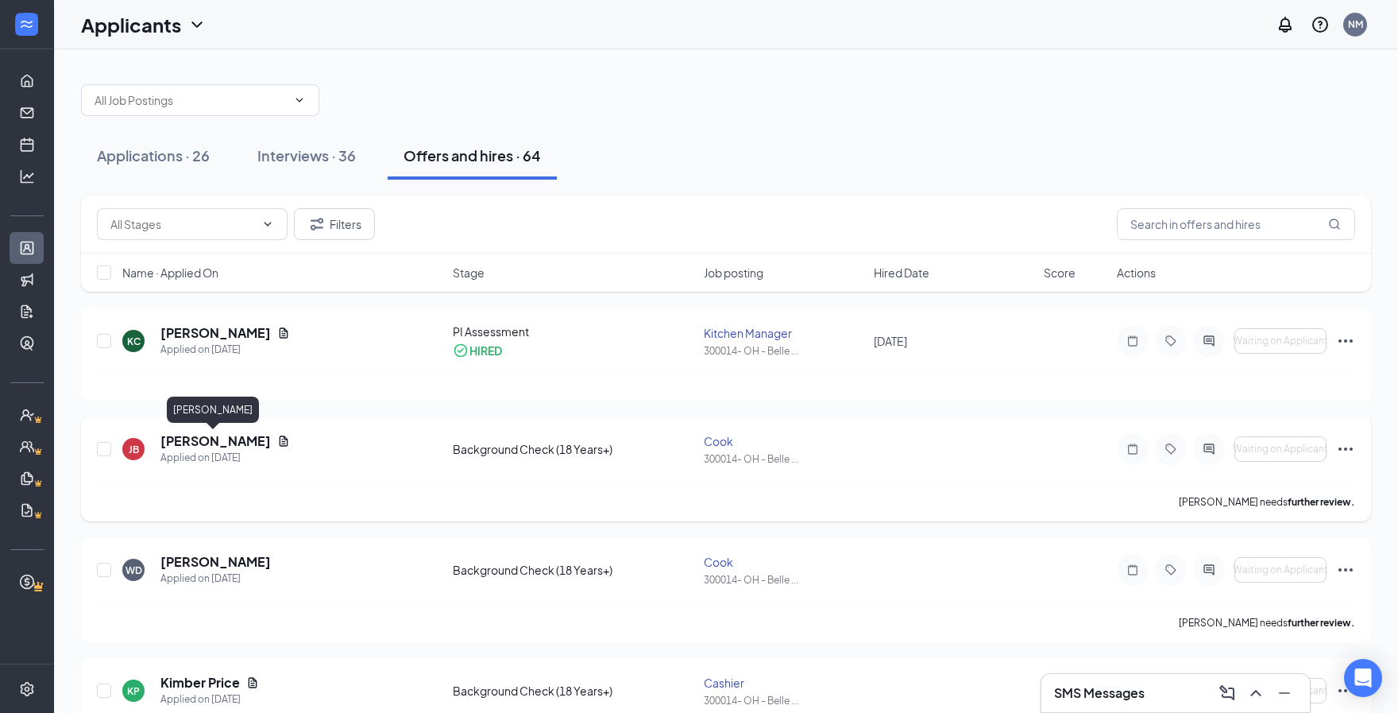
click at [191, 440] on h5 "[PERSON_NAME]" at bounding box center [215, 440] width 110 height 17
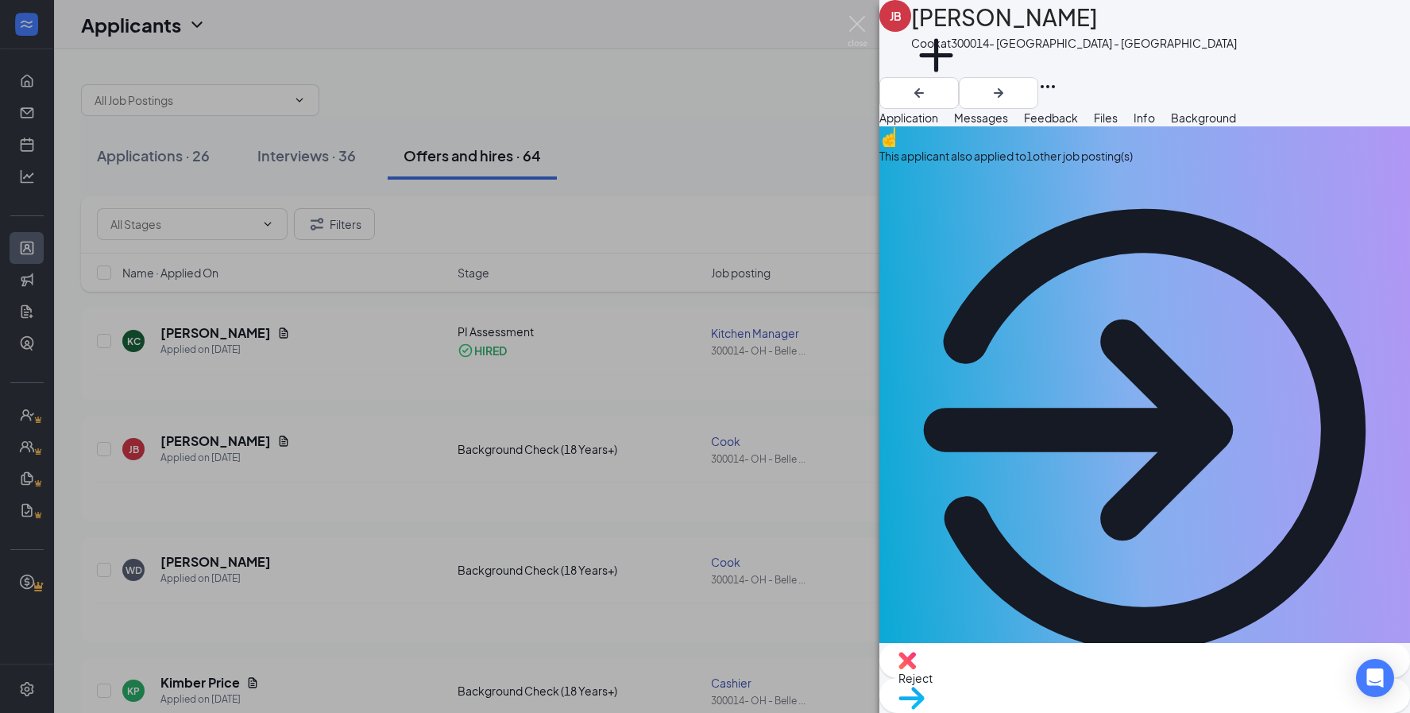
click at [1236, 124] on span "Background" at bounding box center [1203, 117] width 65 height 14
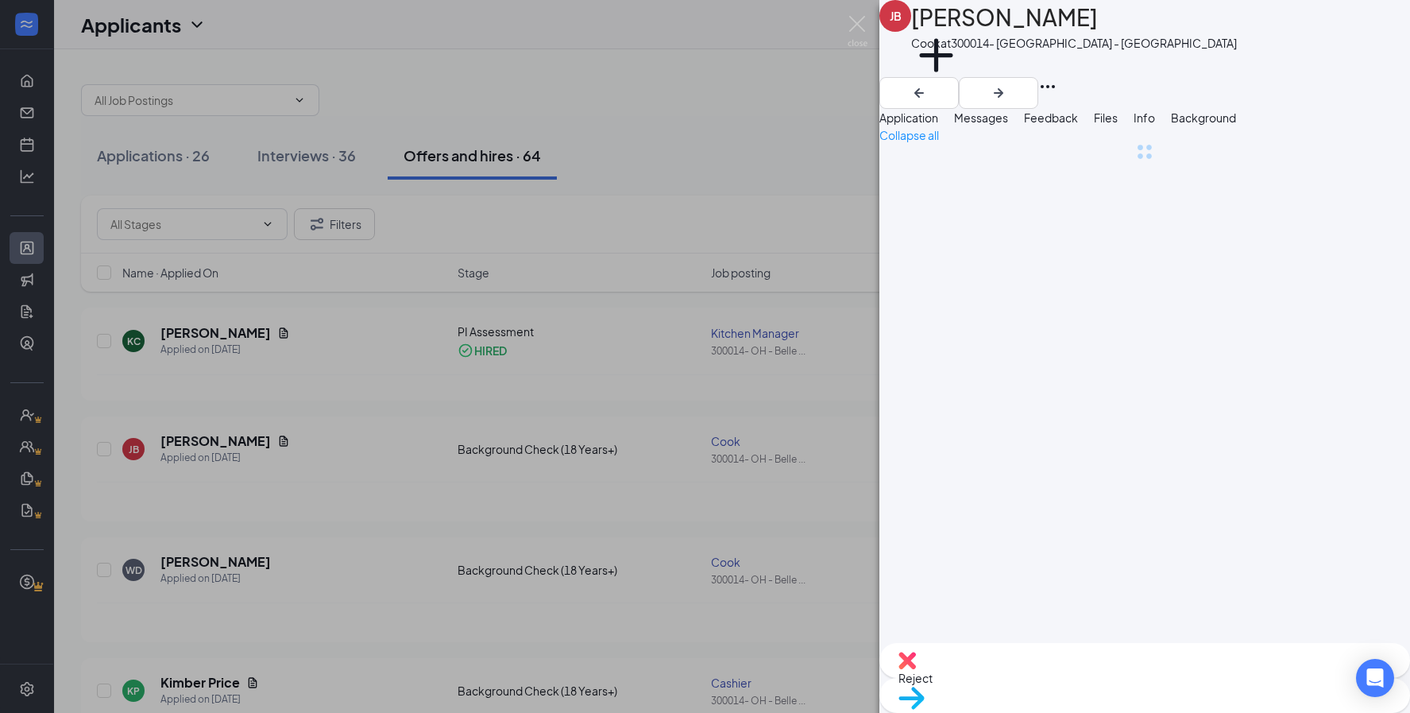
scroll to position [0, 62]
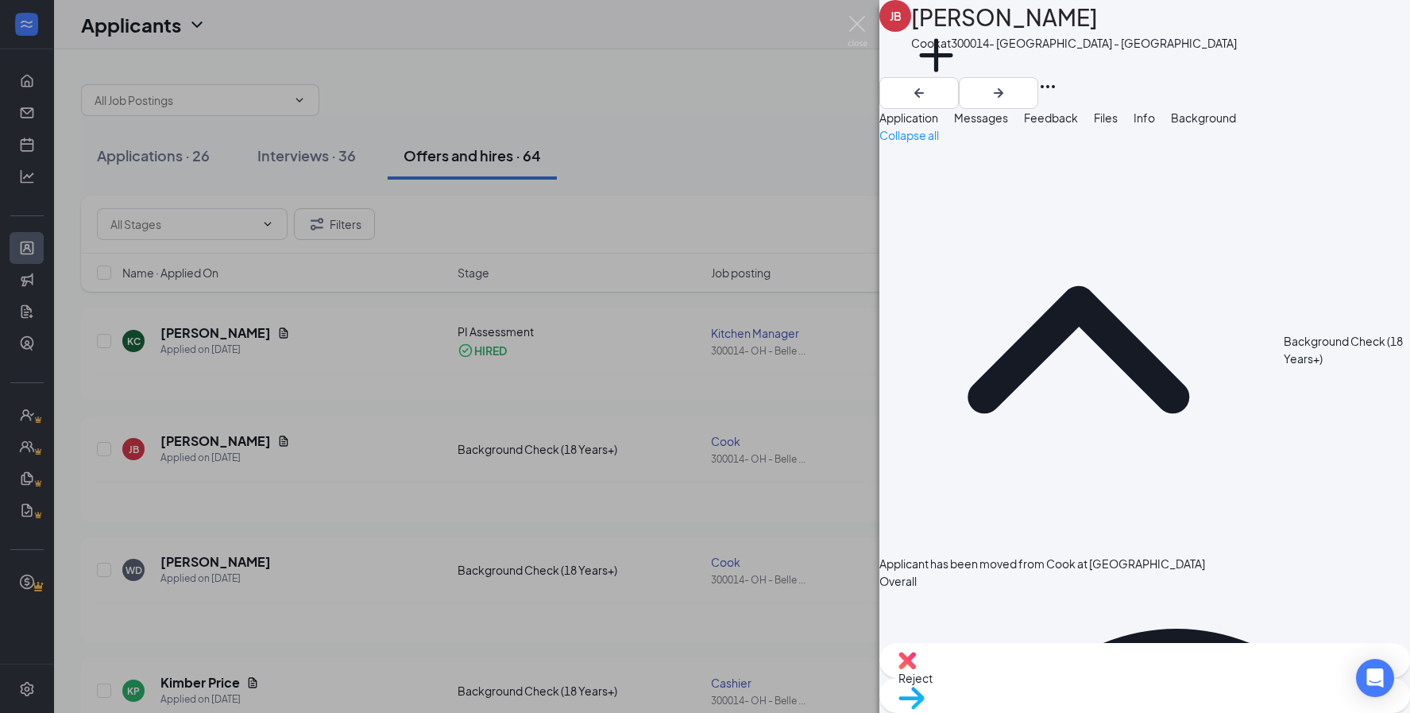
click at [857, 25] on img at bounding box center [858, 31] width 20 height 31
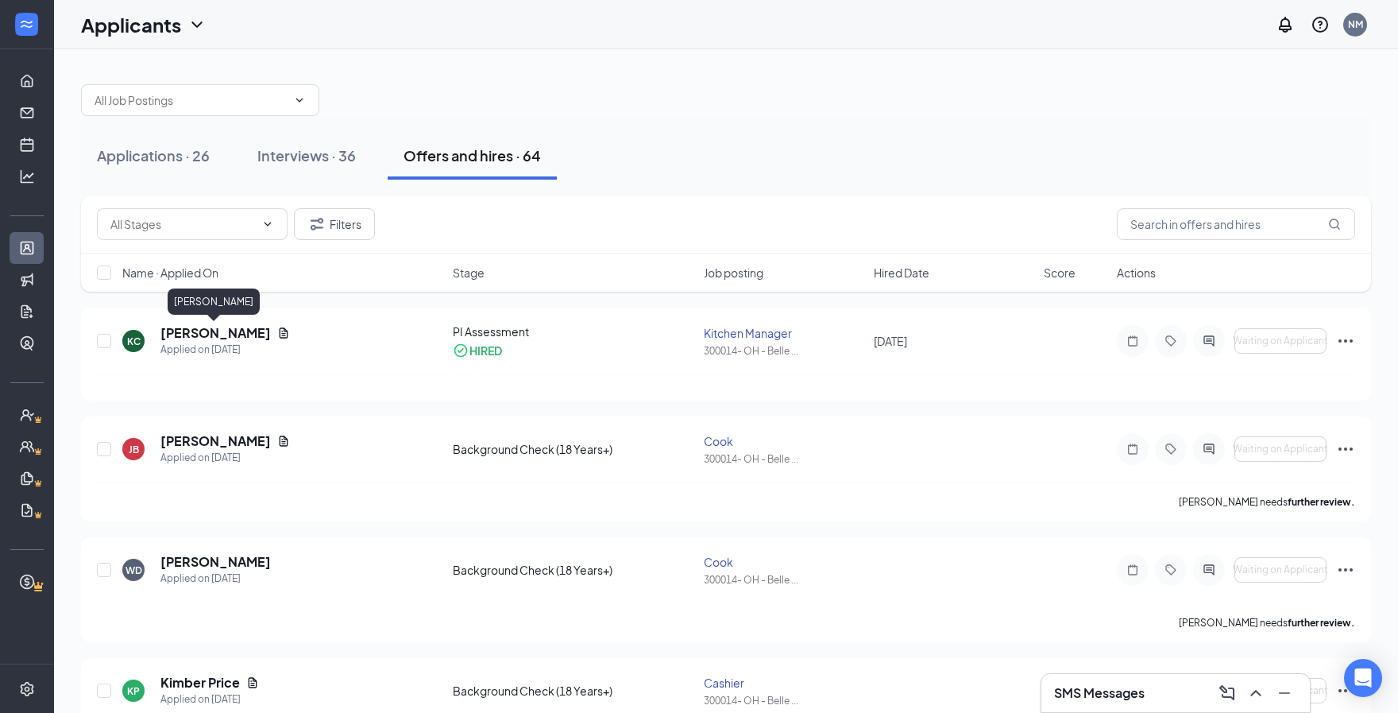
drag, startPoint x: 187, startPoint y: 330, endPoint x: 188, endPoint y: 317, distance: 12.7
click at [188, 321] on div "[PERSON_NAME] [PERSON_NAME] Applied on [DATE] PI Assessment HIRED Kitchen Manag…" at bounding box center [726, 353] width 1290 height 93
click at [190, 327] on h5 "[PERSON_NAME]" at bounding box center [215, 332] width 110 height 17
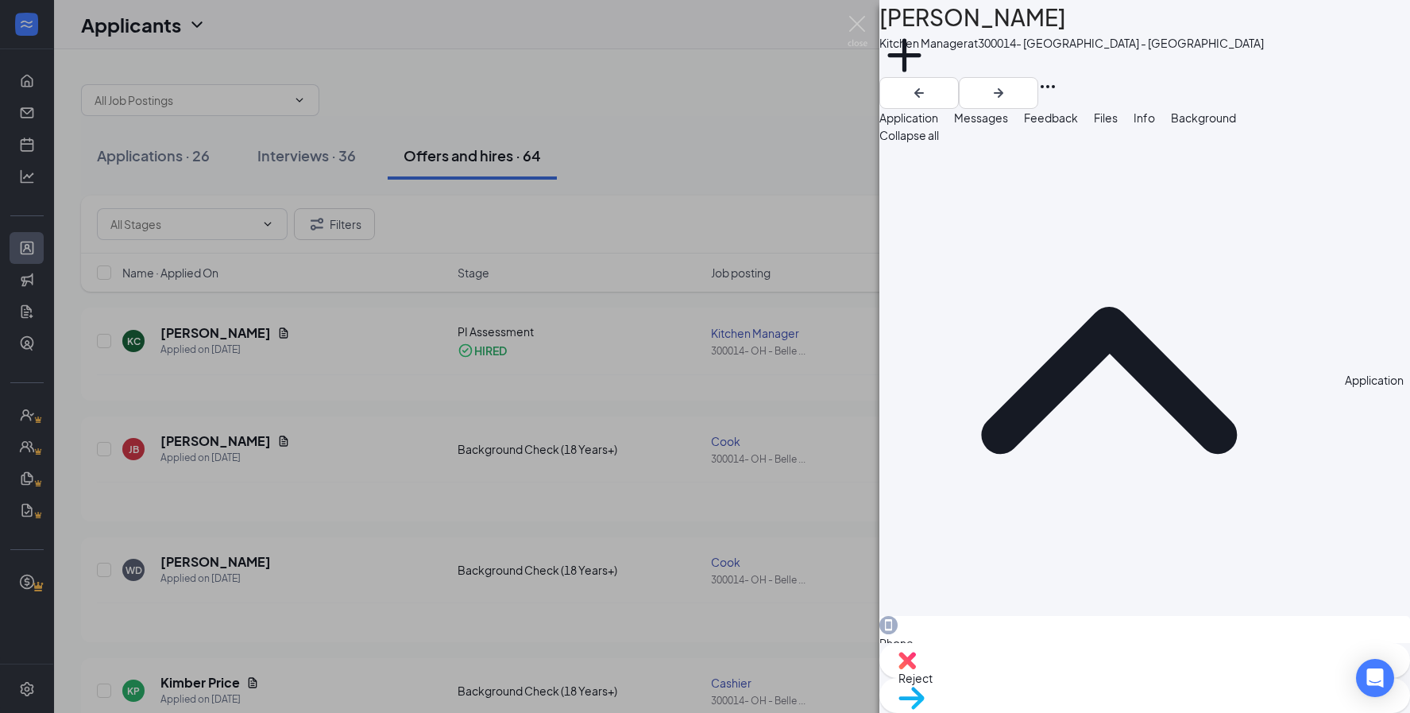
click at [1236, 122] on span "Background" at bounding box center [1203, 117] width 65 height 14
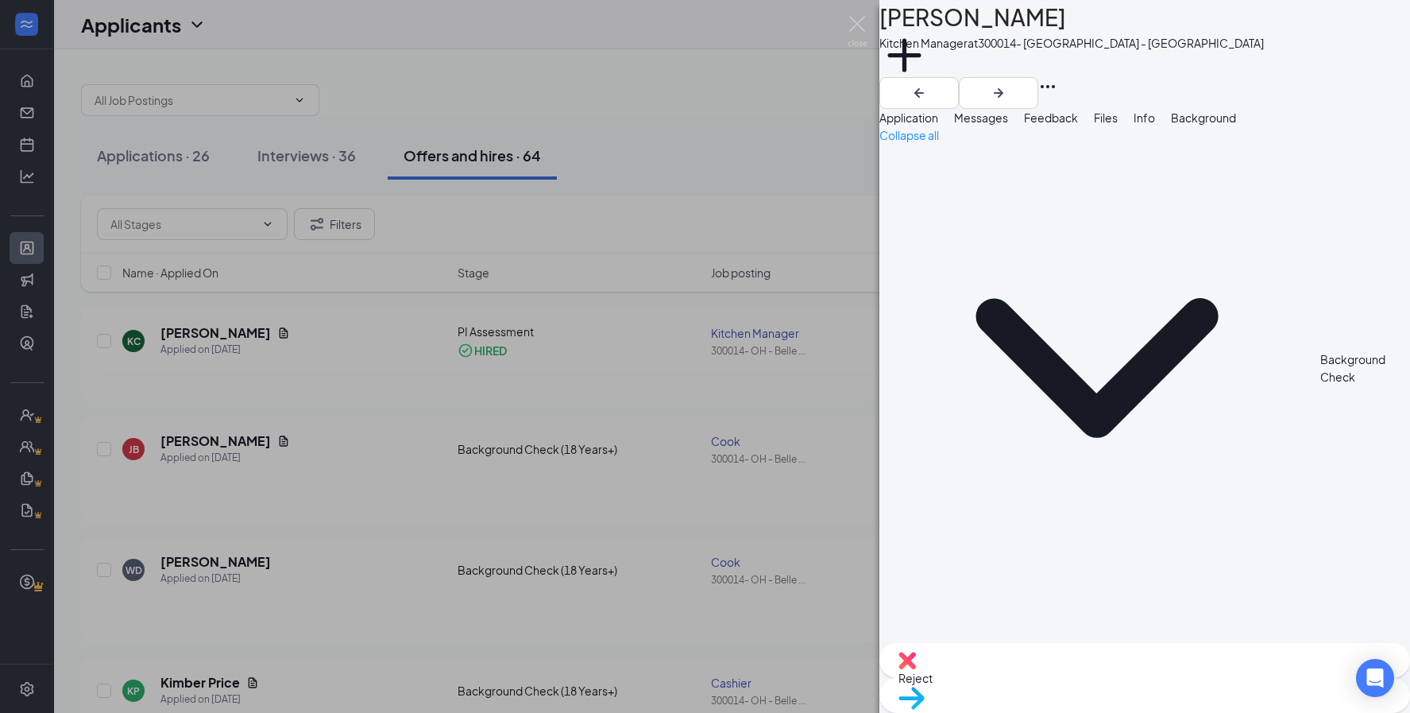
scroll to position [0, 62]
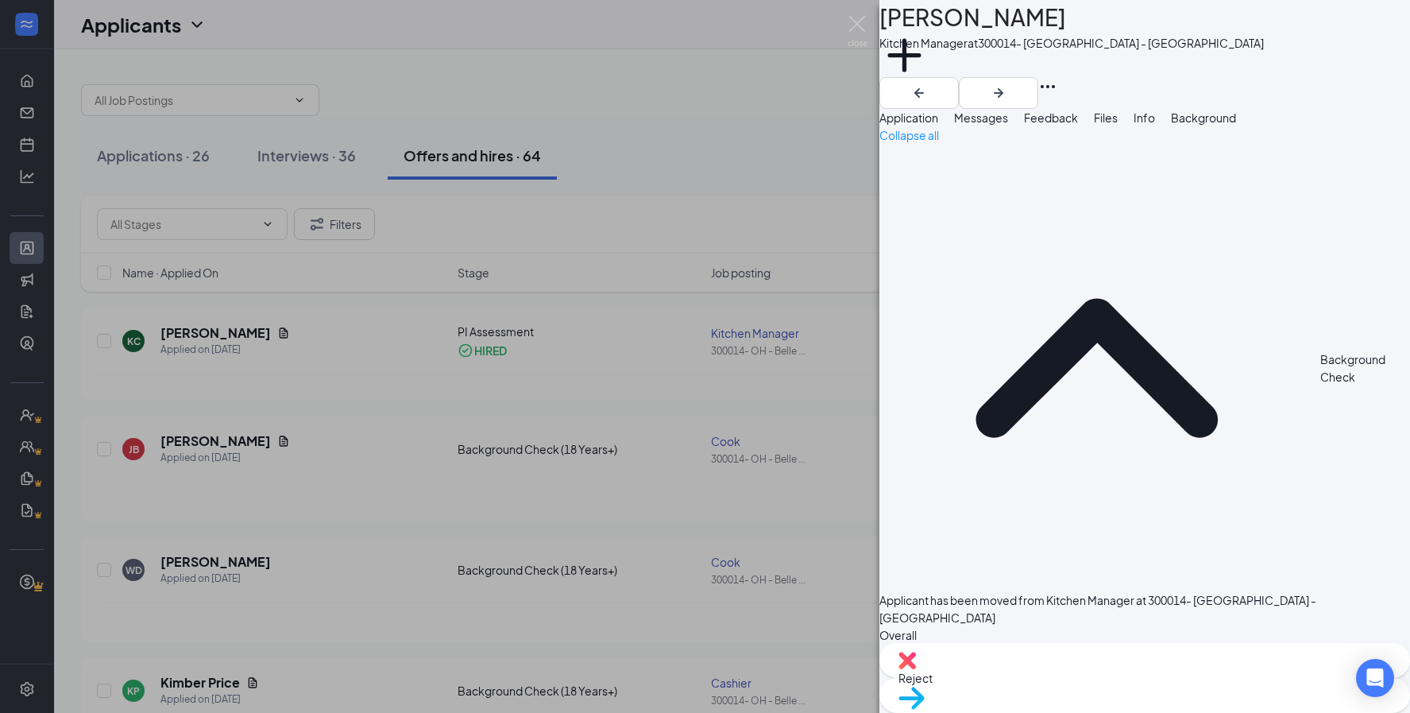
click at [858, 23] on img at bounding box center [858, 31] width 20 height 31
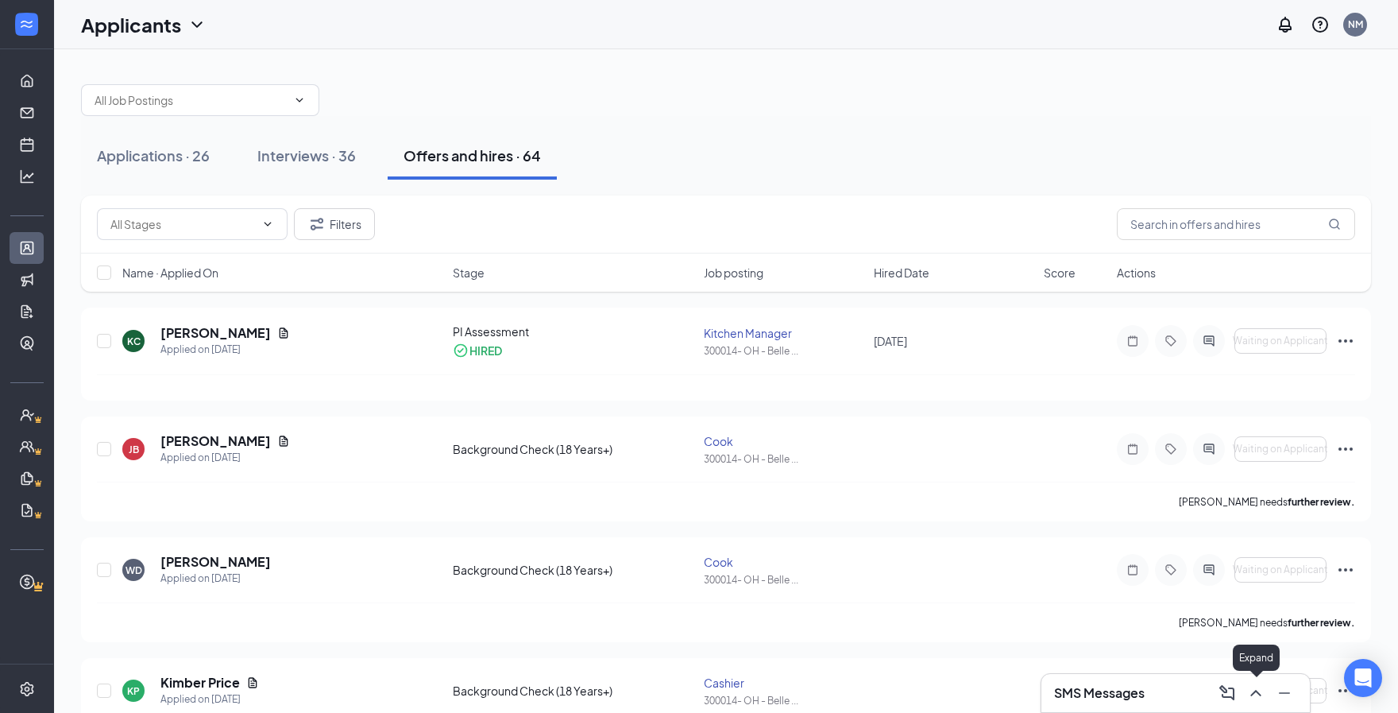
click at [1251, 693] on icon "ChevronUp" at bounding box center [1255, 692] width 19 height 19
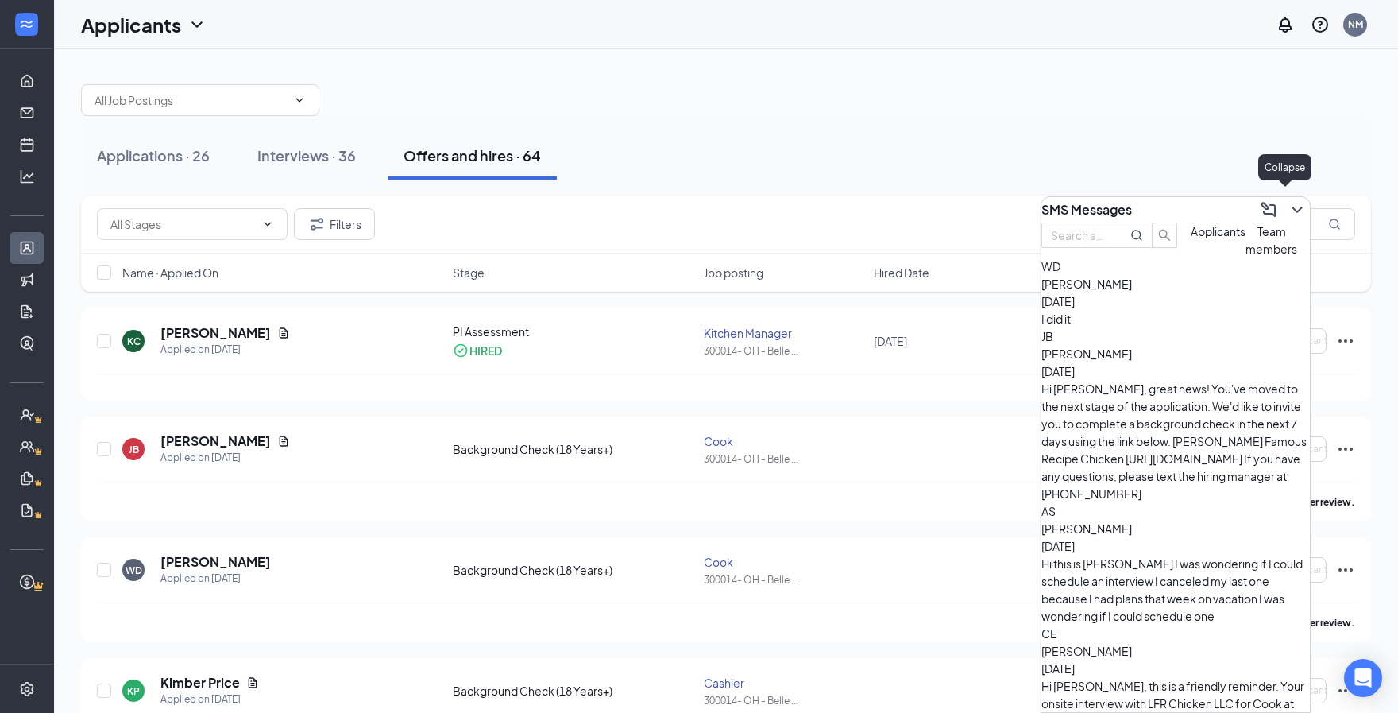
click at [1288, 200] on icon "ChevronDown" at bounding box center [1297, 209] width 19 height 19
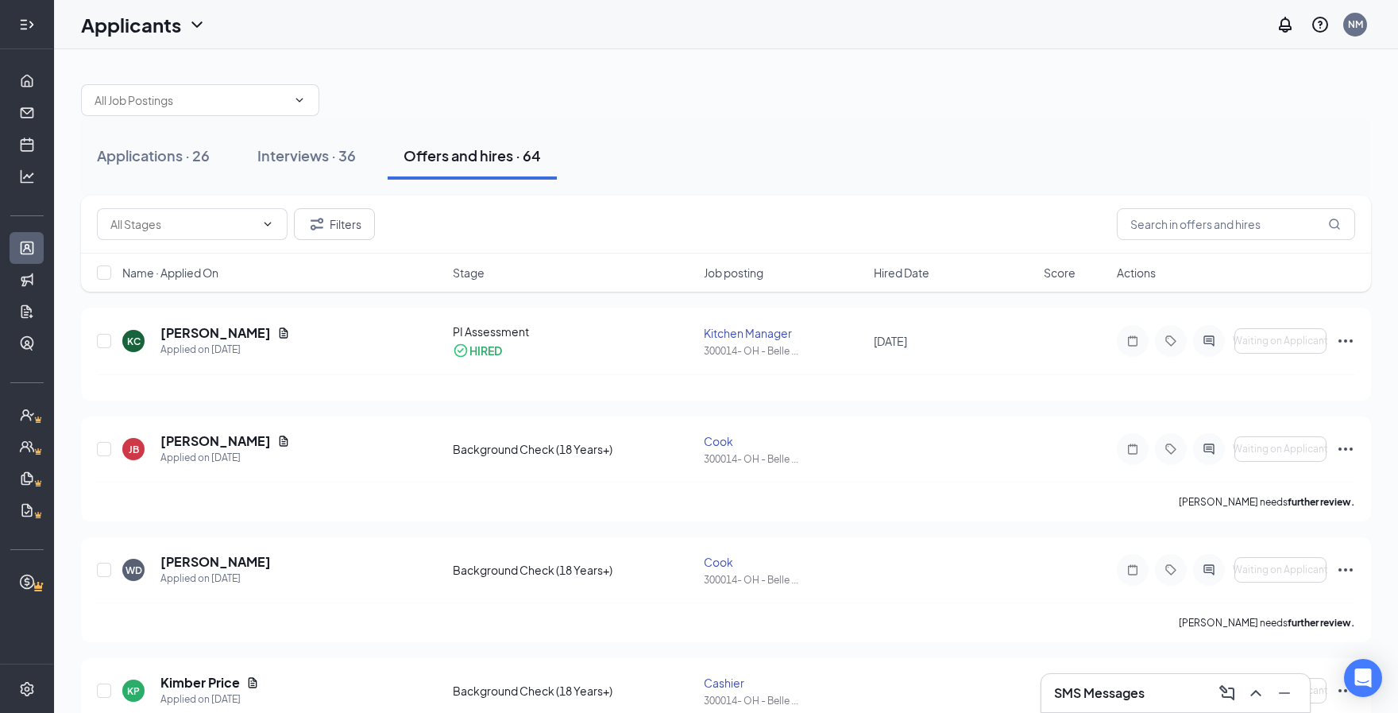
click at [27, 33] on div at bounding box center [27, 25] width 16 height 16
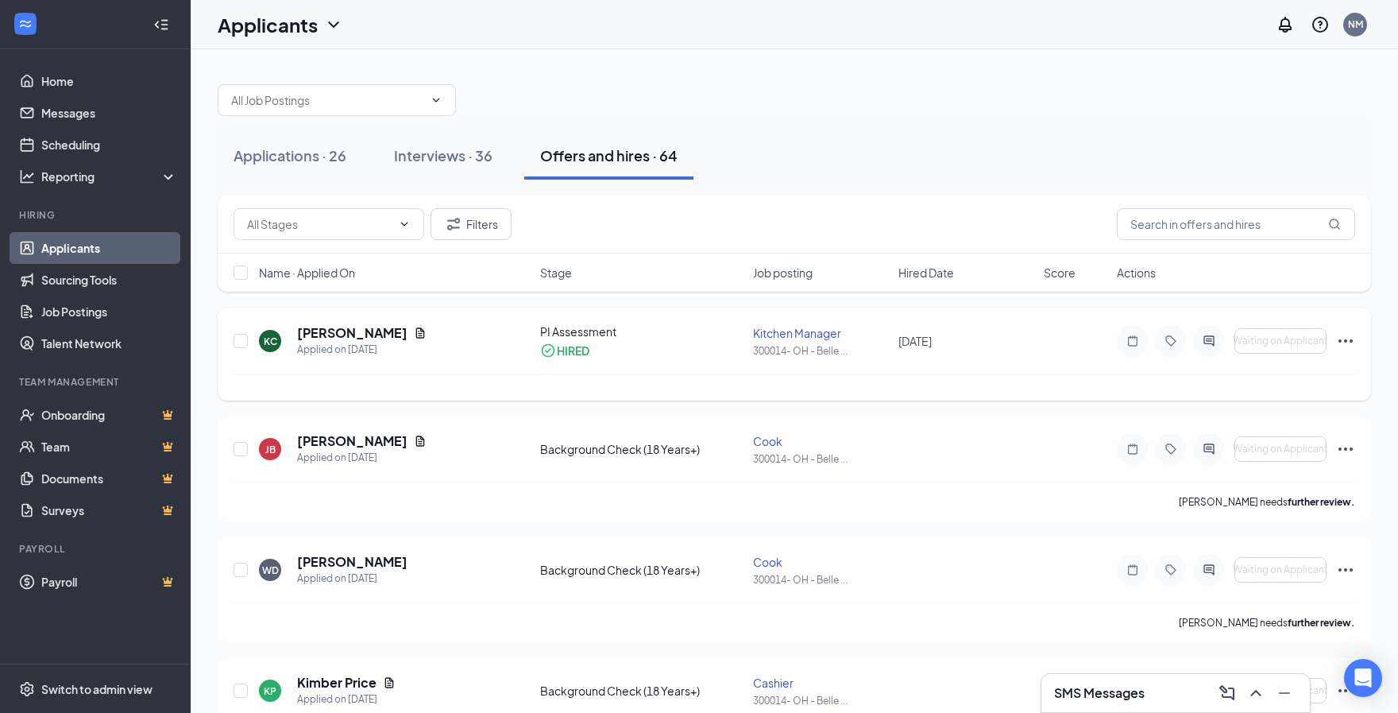
click at [553, 326] on div "PI Assessment" at bounding box center [641, 331] width 203 height 16
click at [575, 347] on div "HIRED" at bounding box center [573, 350] width 33 height 16
click at [353, 327] on h5 "[PERSON_NAME]" at bounding box center [352, 332] width 110 height 17
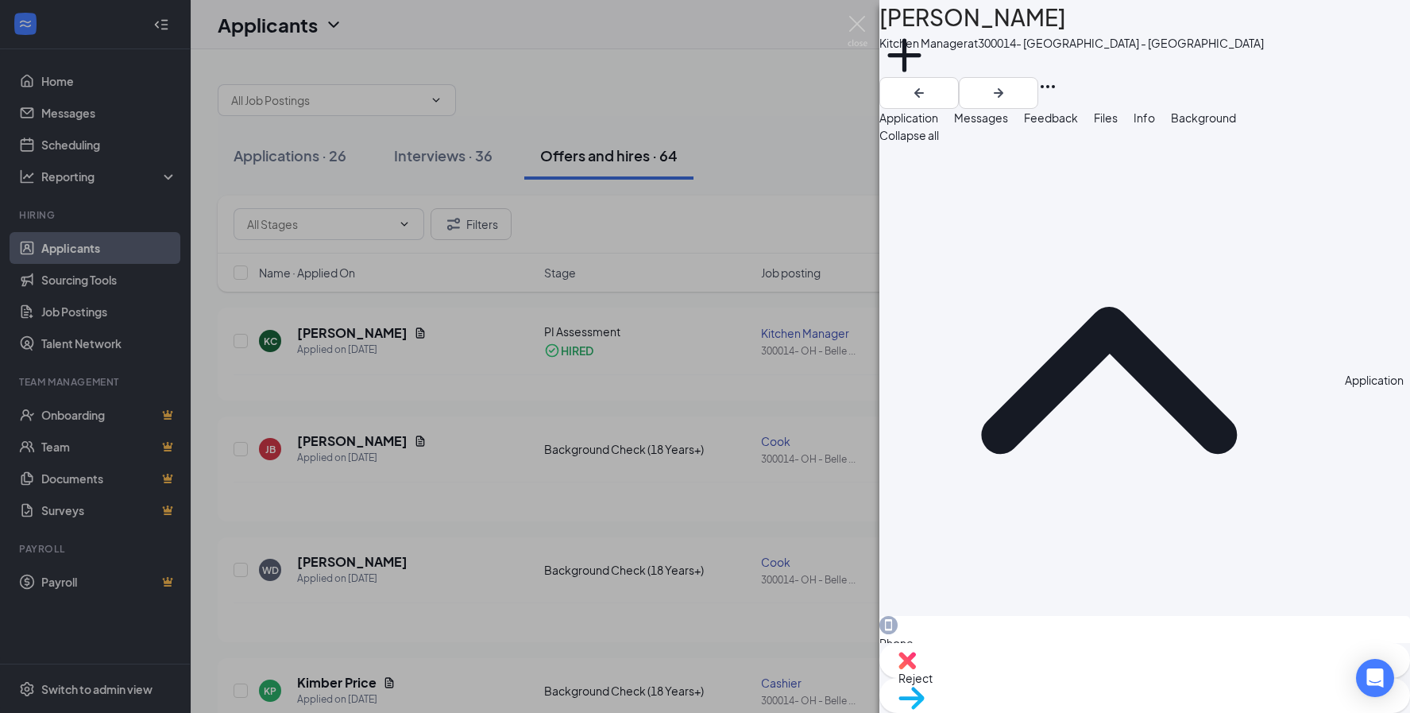
click at [925, 686] on img at bounding box center [912, 697] width 26 height 23
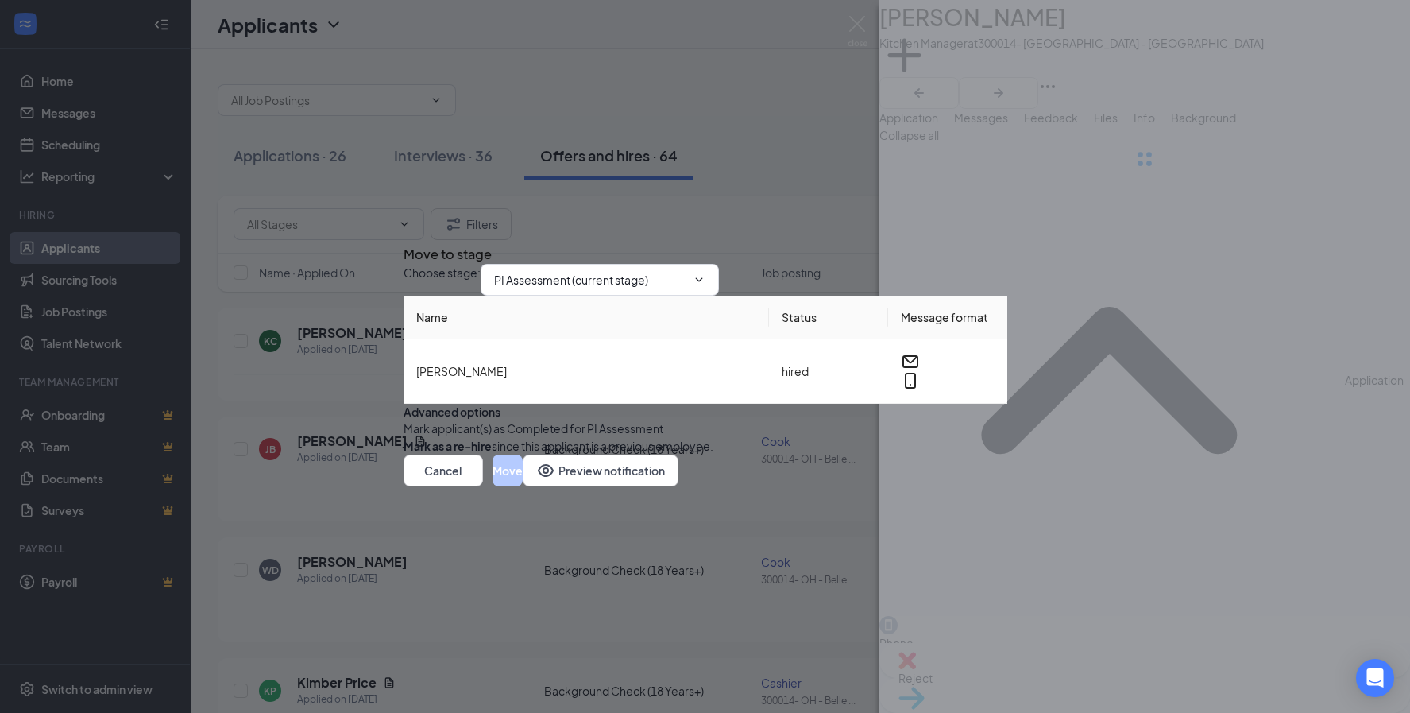
type input "Hiring Complete (final stage)"
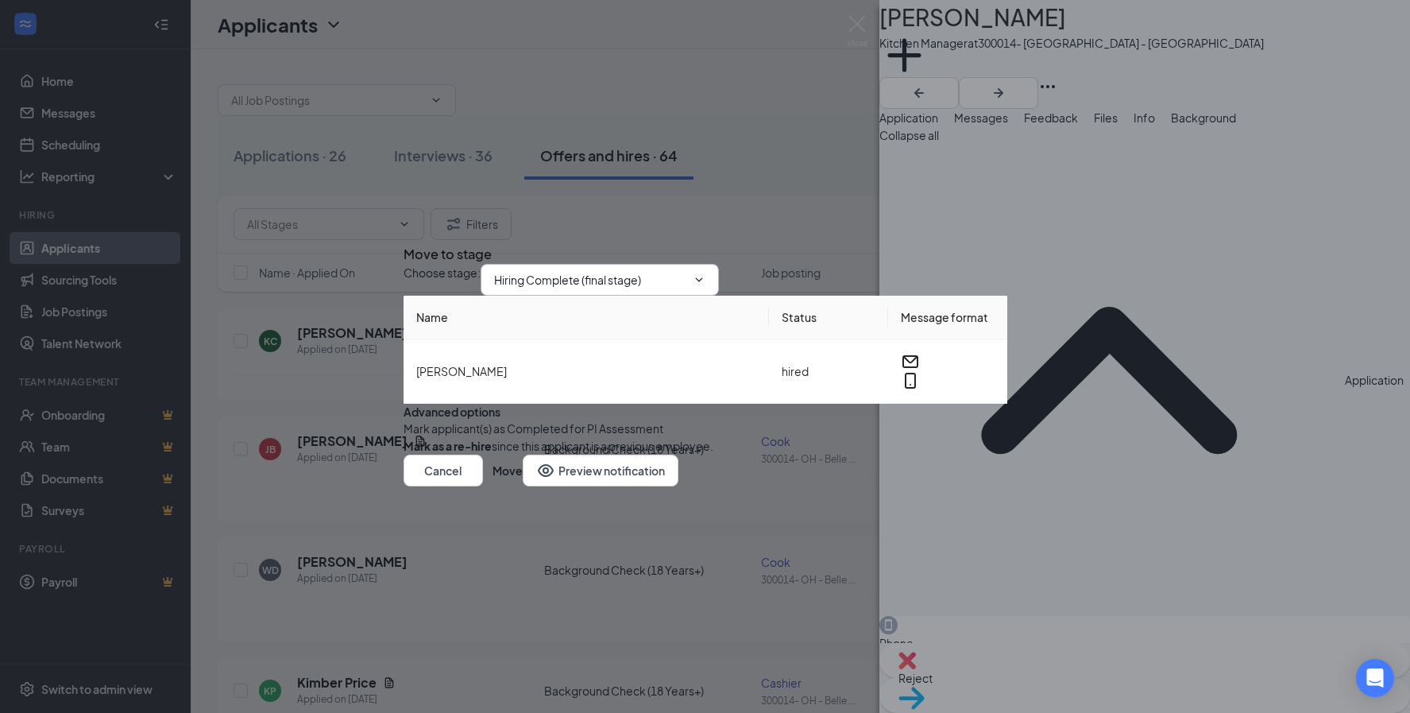
click at [594, 271] on input "Hiring Complete (final stage)" at bounding box center [590, 279] width 192 height 17
drag, startPoint x: 1185, startPoint y: 467, endPoint x: 965, endPoint y: 223, distance: 328.0
click at [1185, 467] on div "Move to stage Choose stage : Hiring Complete (final stage) Application Onsite I…" at bounding box center [705, 356] width 1410 height 713
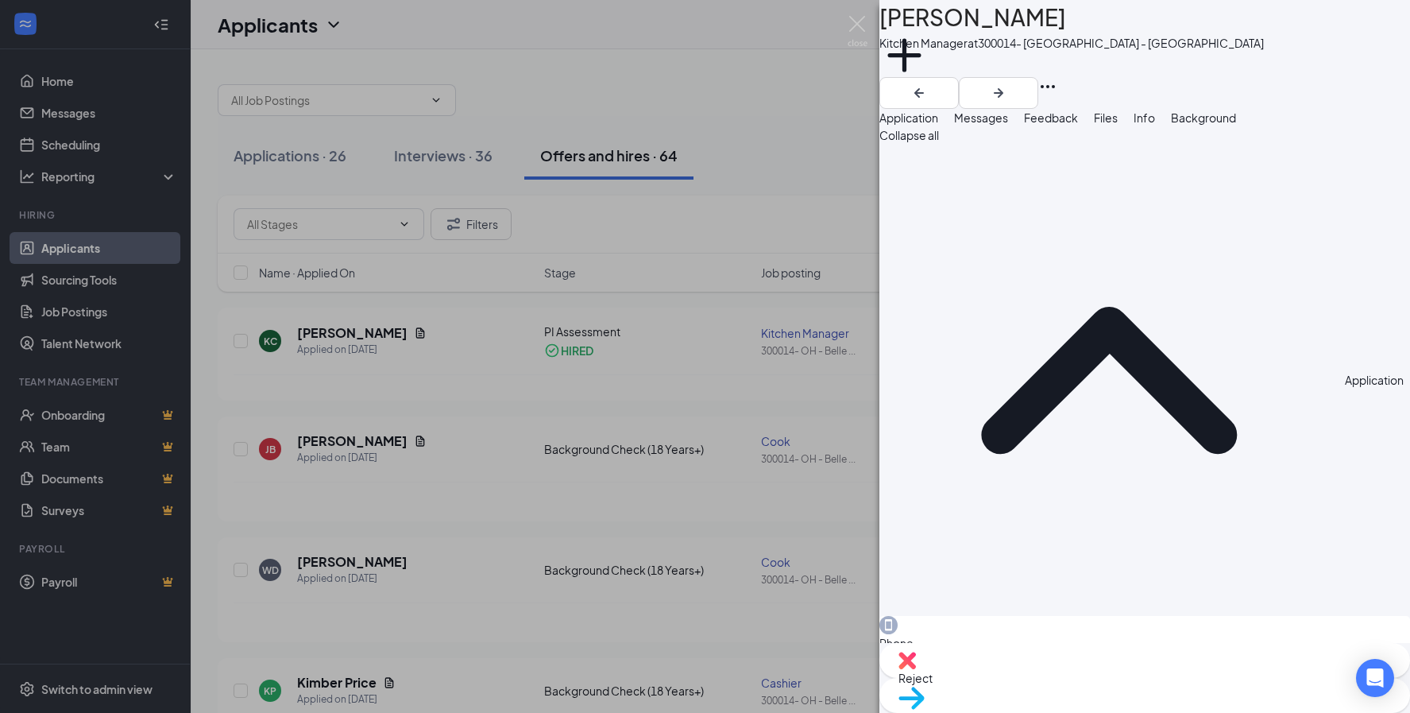
click at [640, 466] on div "[PERSON_NAME] [PERSON_NAME] Kitchen Manager at 300014- [GEOGRAPHIC_DATA] - [GEO…" at bounding box center [705, 356] width 1410 height 713
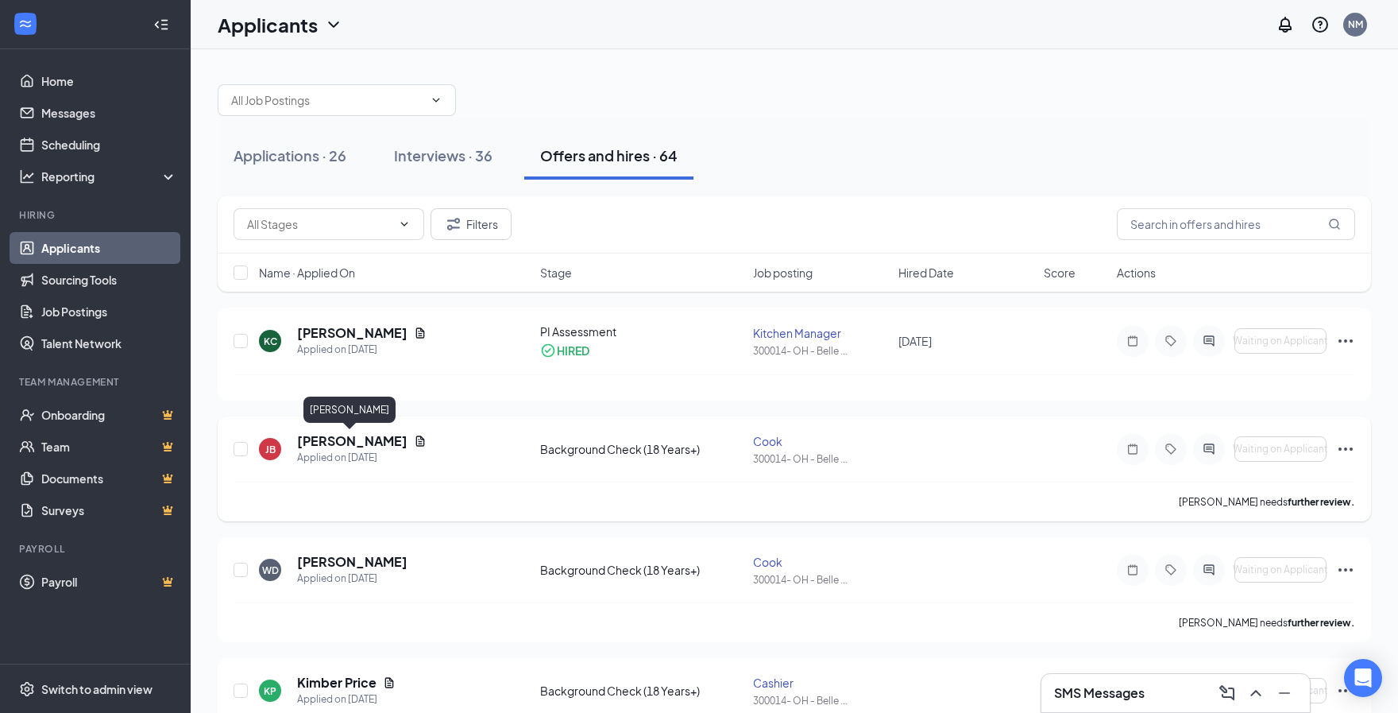
click at [313, 439] on h5 "[PERSON_NAME]" at bounding box center [352, 440] width 110 height 17
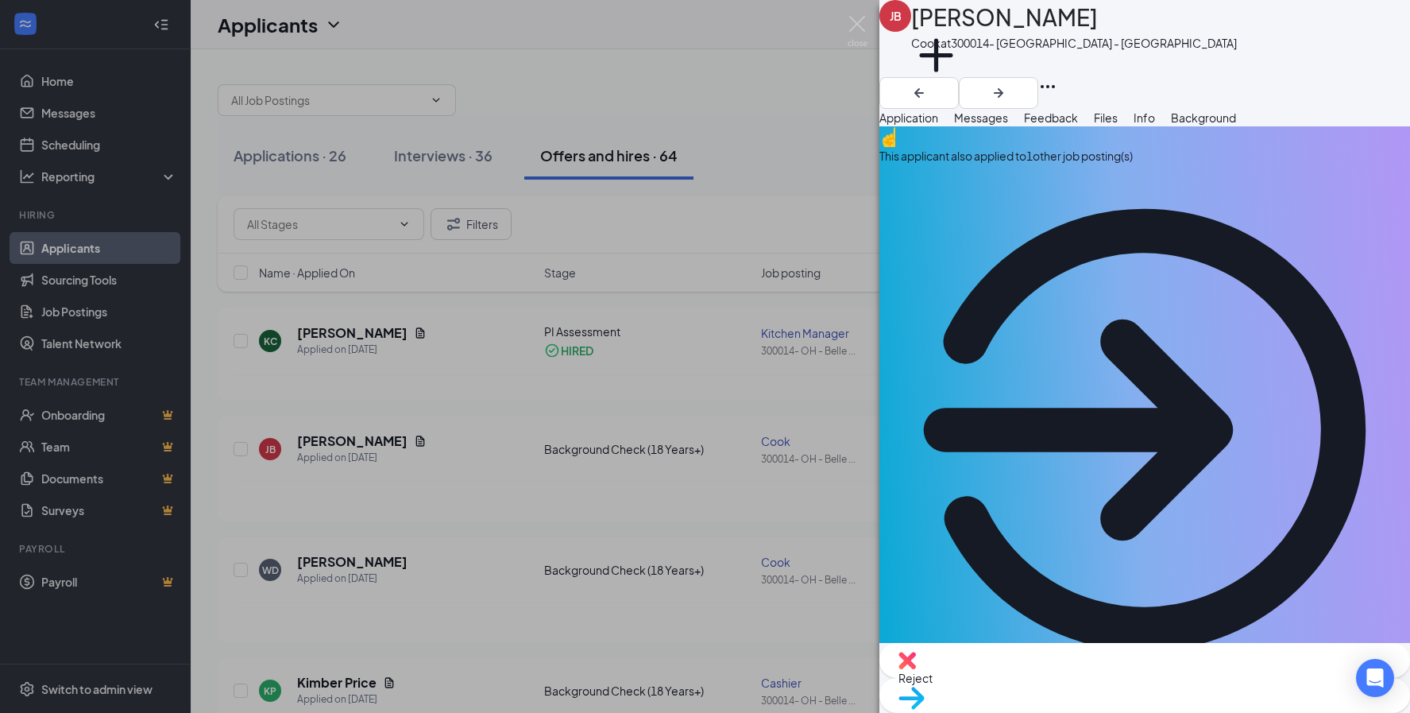
click at [1236, 125] on span "Background" at bounding box center [1203, 117] width 65 height 14
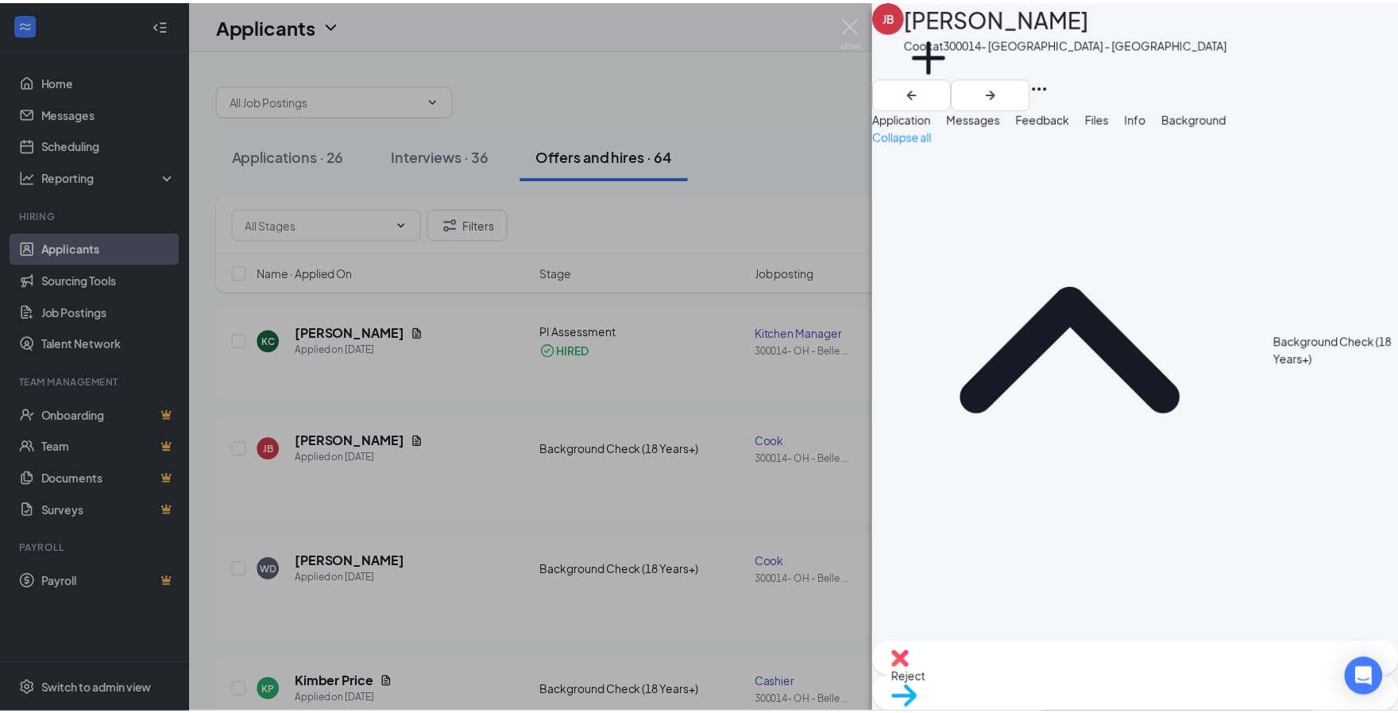
scroll to position [0, 62]
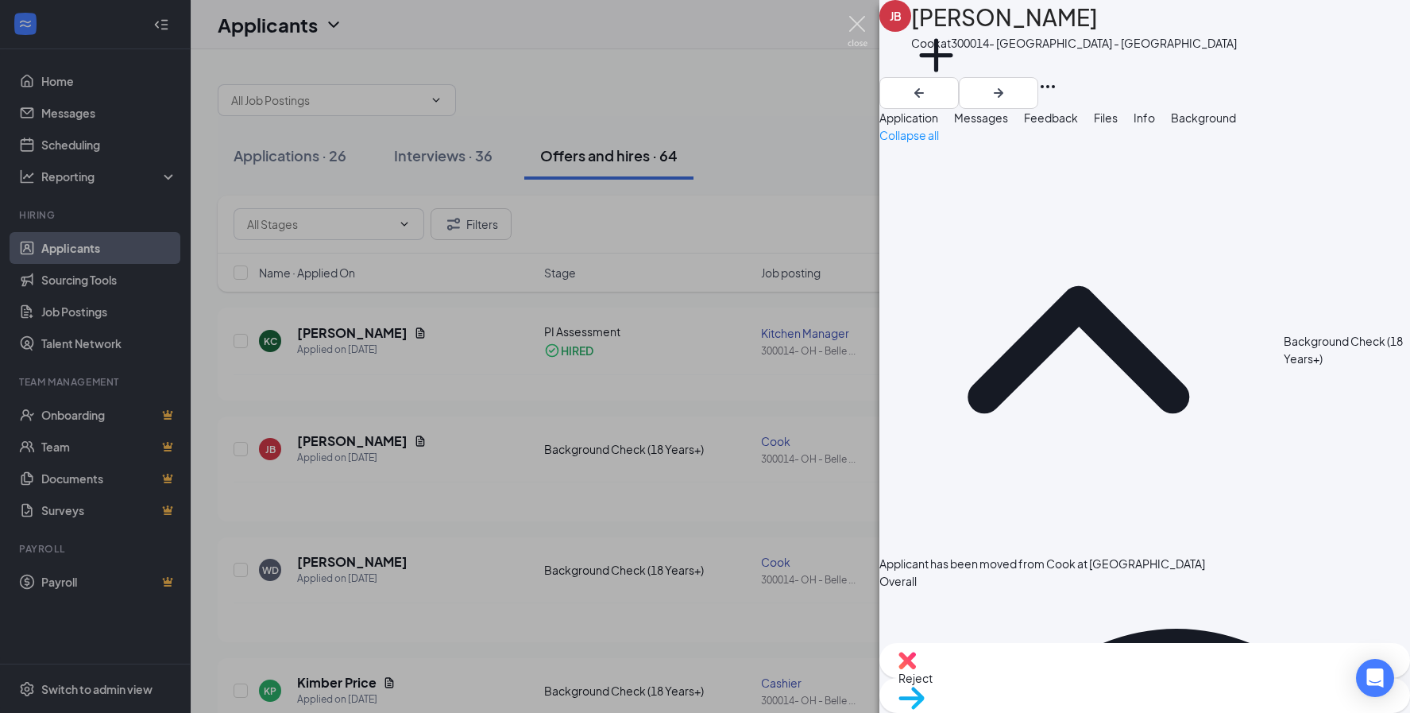
click at [848, 20] on img at bounding box center [858, 31] width 20 height 31
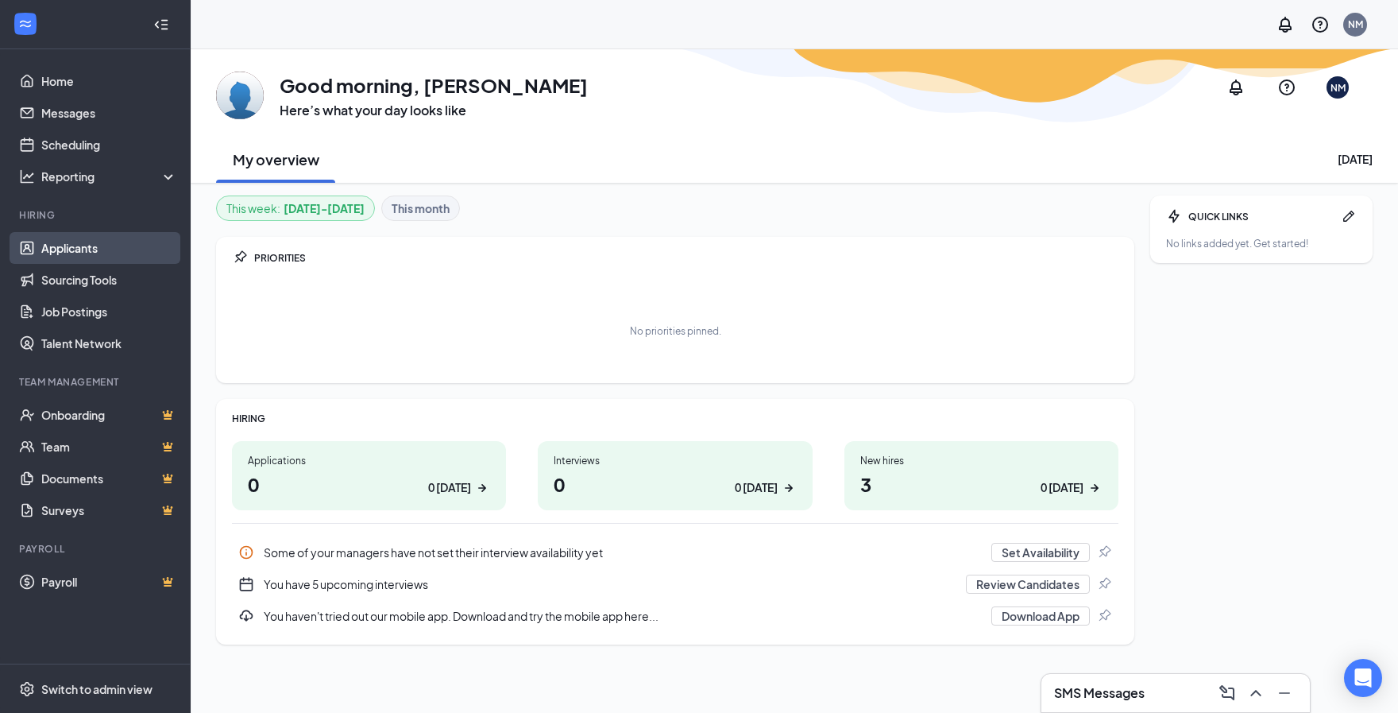
click at [60, 238] on link "Applicants" at bounding box center [109, 248] width 136 height 32
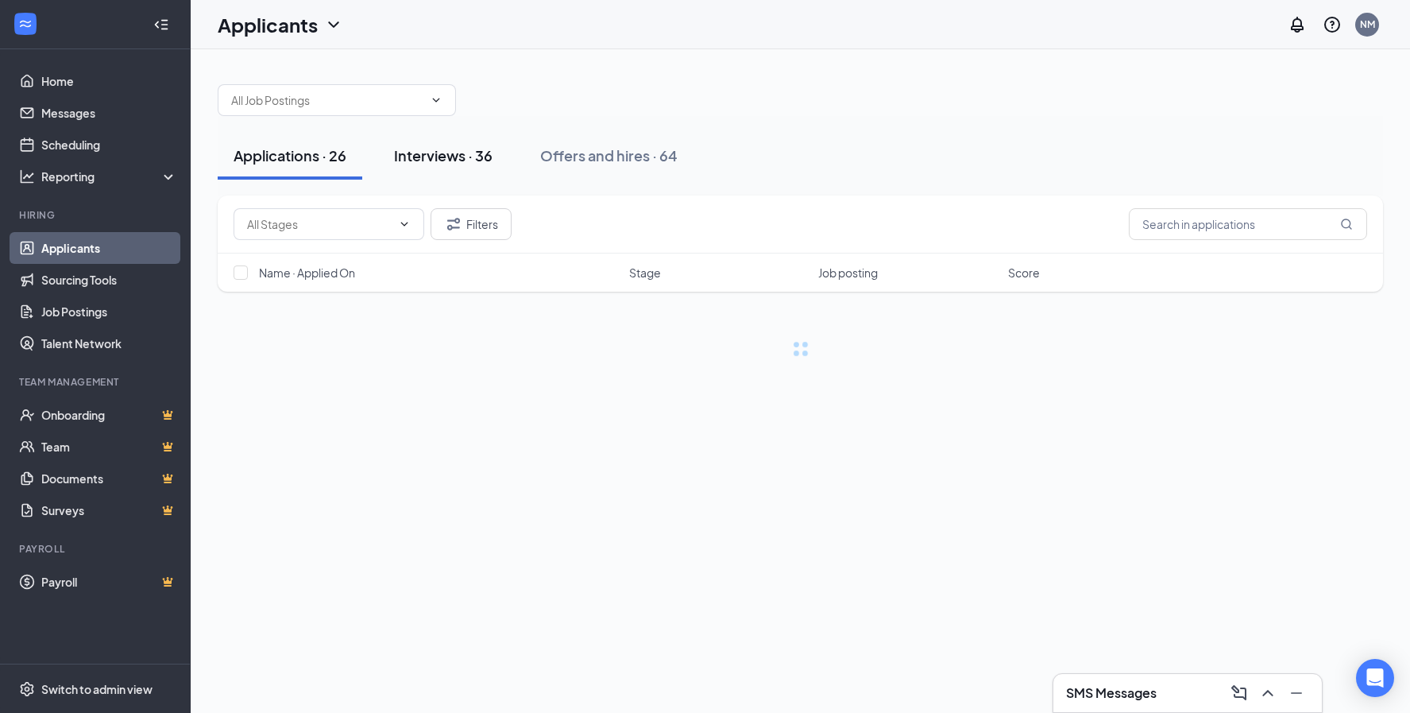
click at [466, 147] on div "Interviews · 36" at bounding box center [443, 155] width 99 height 20
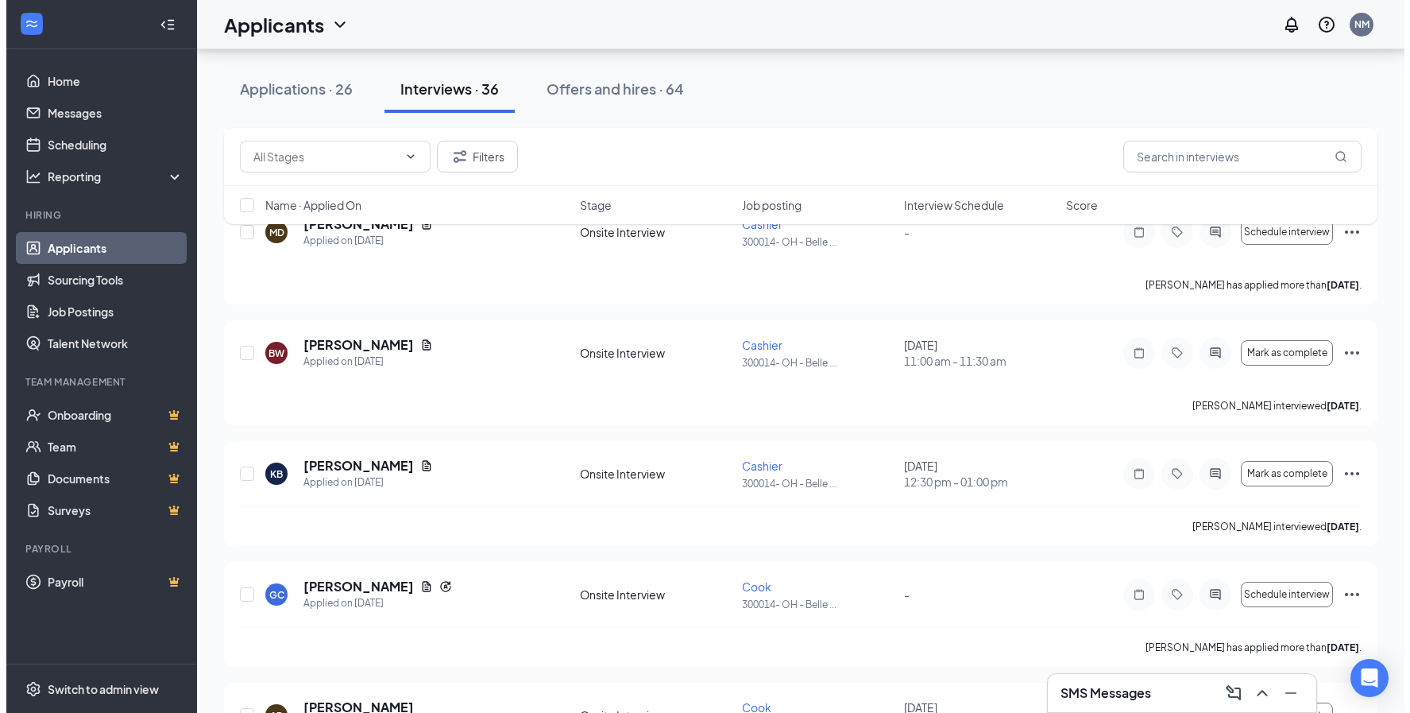
scroll to position [1192, 0]
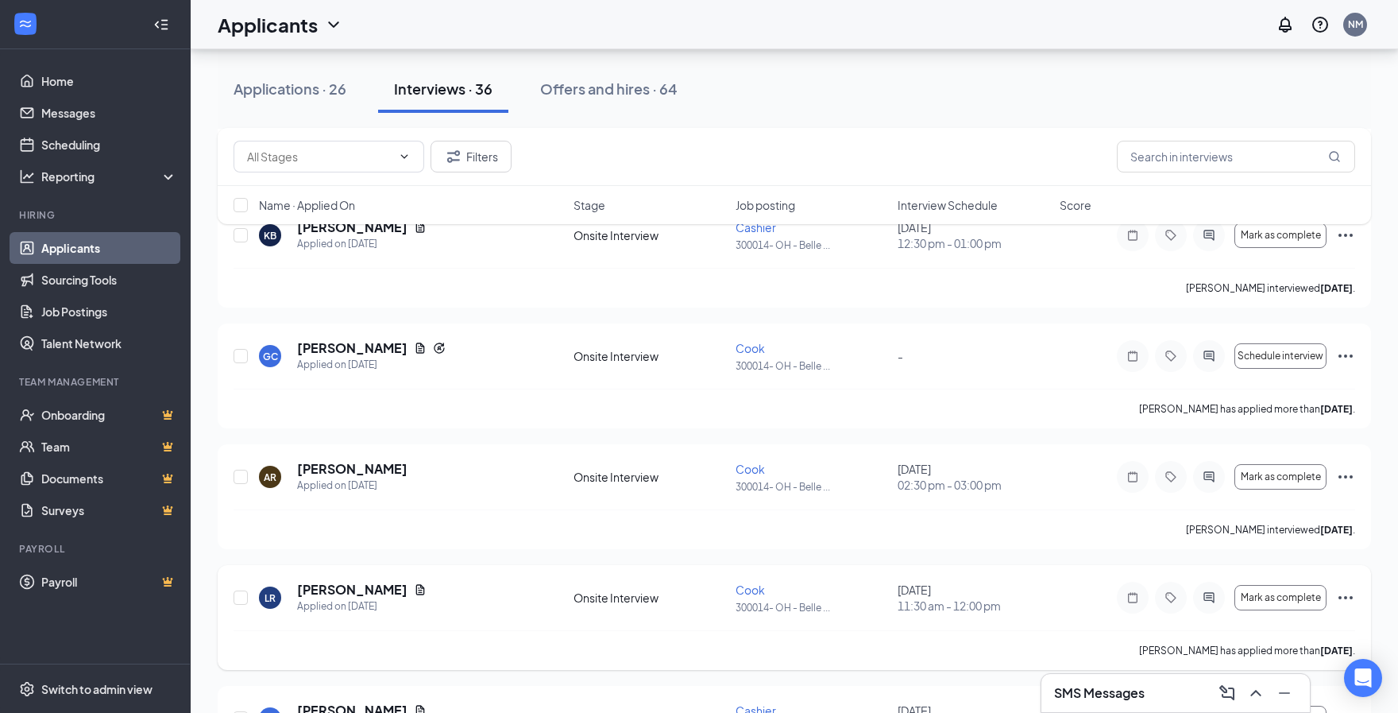
click at [1015, 594] on div "[DATE] 11:30 am - 12:00 pm" at bounding box center [974, 598] width 153 height 32
click at [324, 587] on h5 "[PERSON_NAME]" at bounding box center [352, 589] width 110 height 17
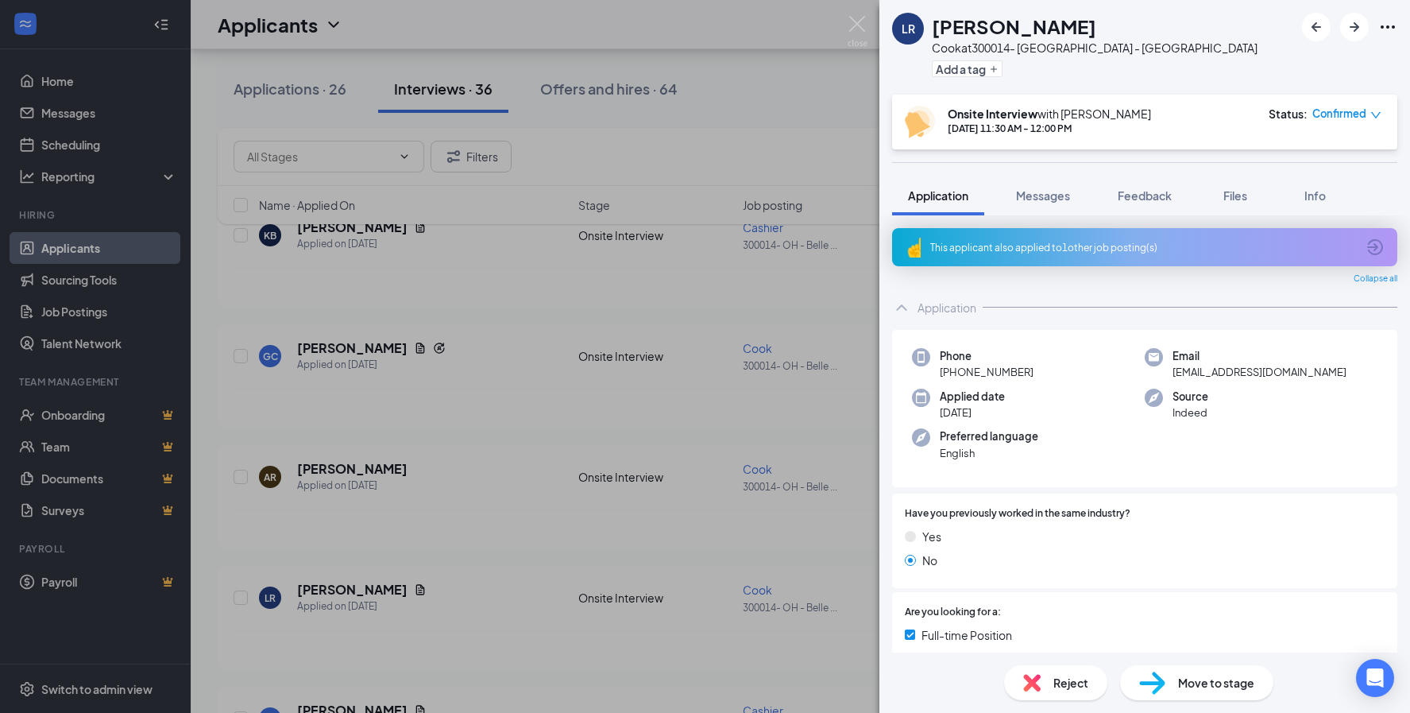
click at [1181, 673] on div "Move to stage" at bounding box center [1196, 682] width 153 height 35
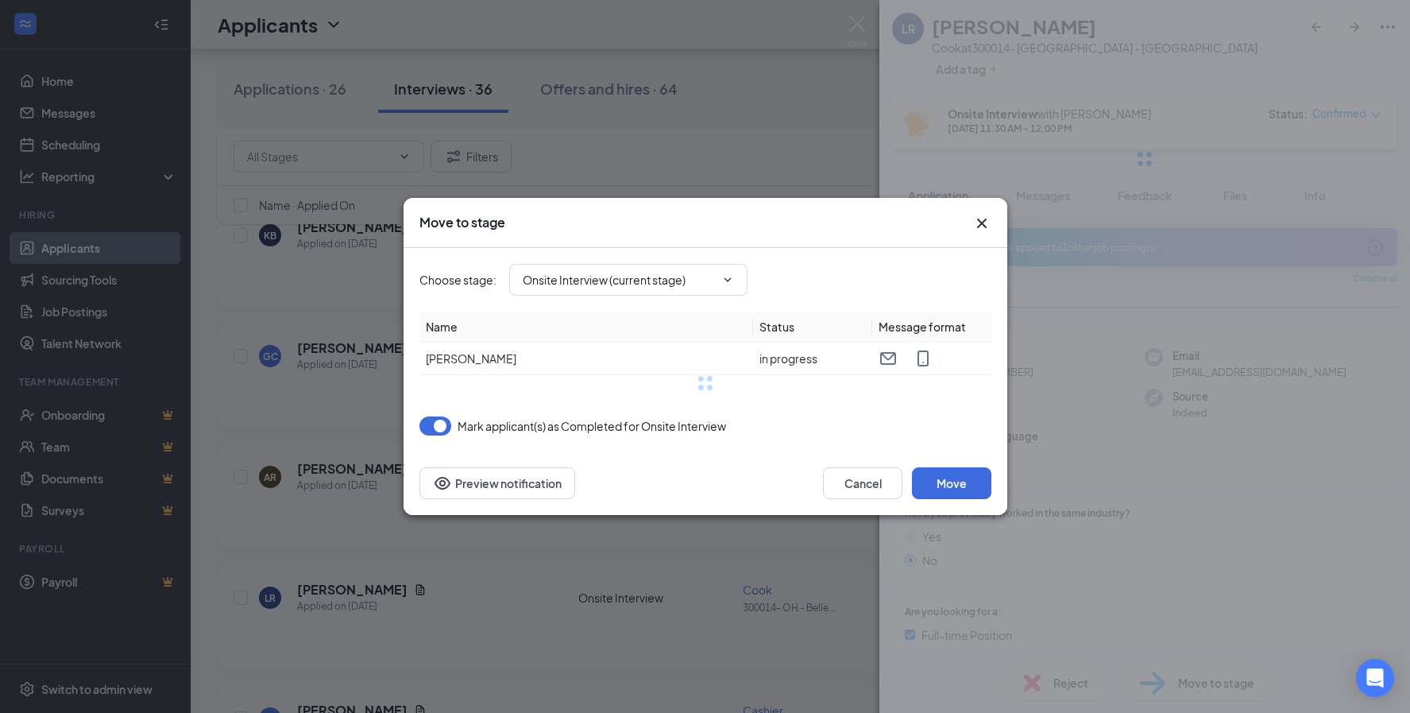
type input "Background Check (18 Years+) (next stage)"
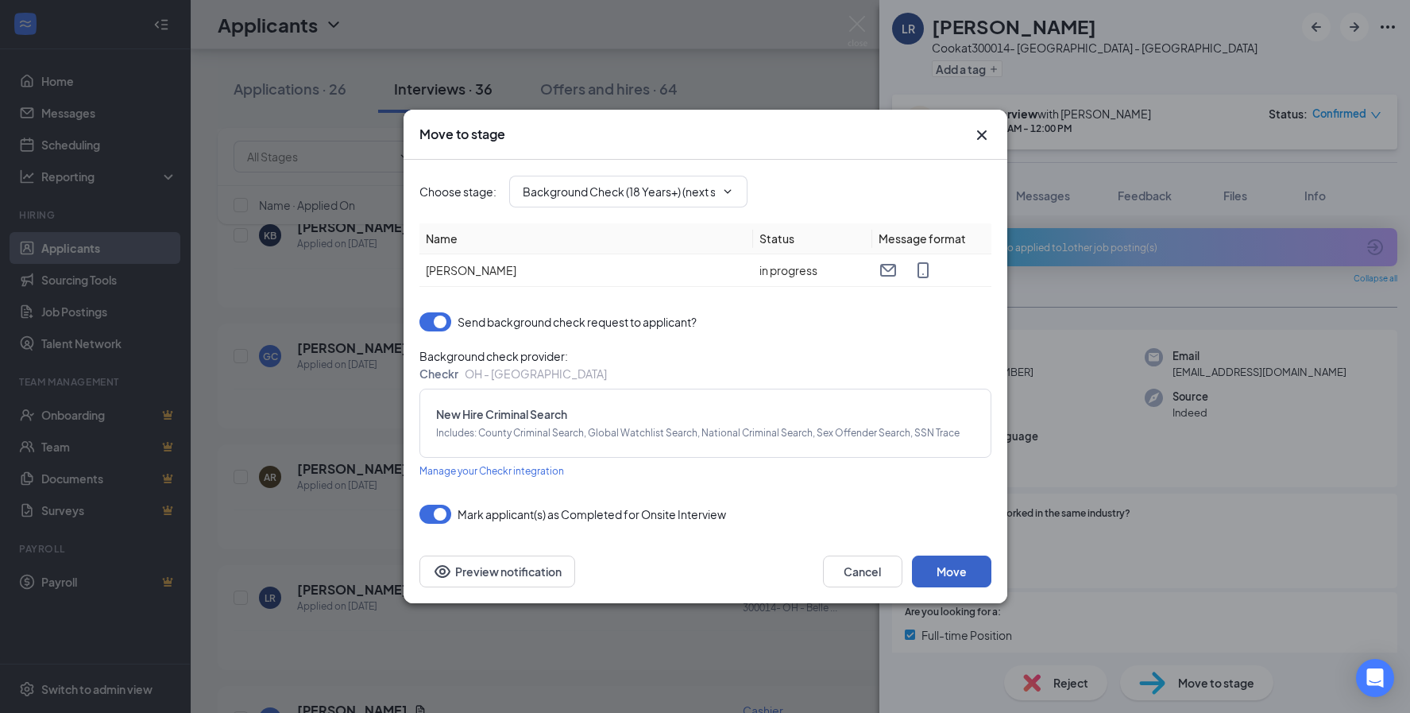
click at [939, 564] on button "Move" at bounding box center [951, 571] width 79 height 32
